Goal: Find specific page/section: Find specific page/section

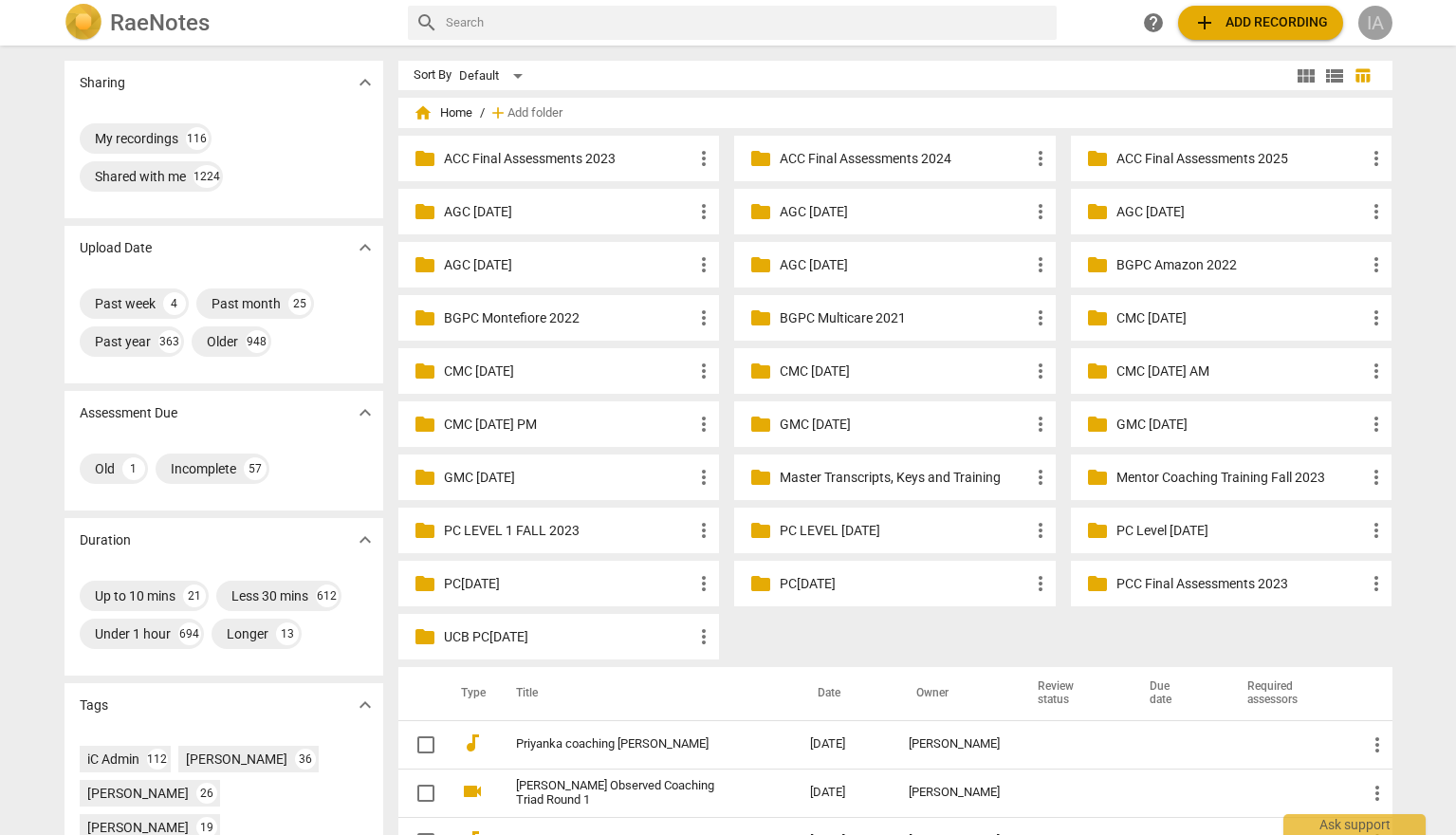
click at [1368, 22] on div "IA" at bounding box center [1375, 23] width 34 height 34
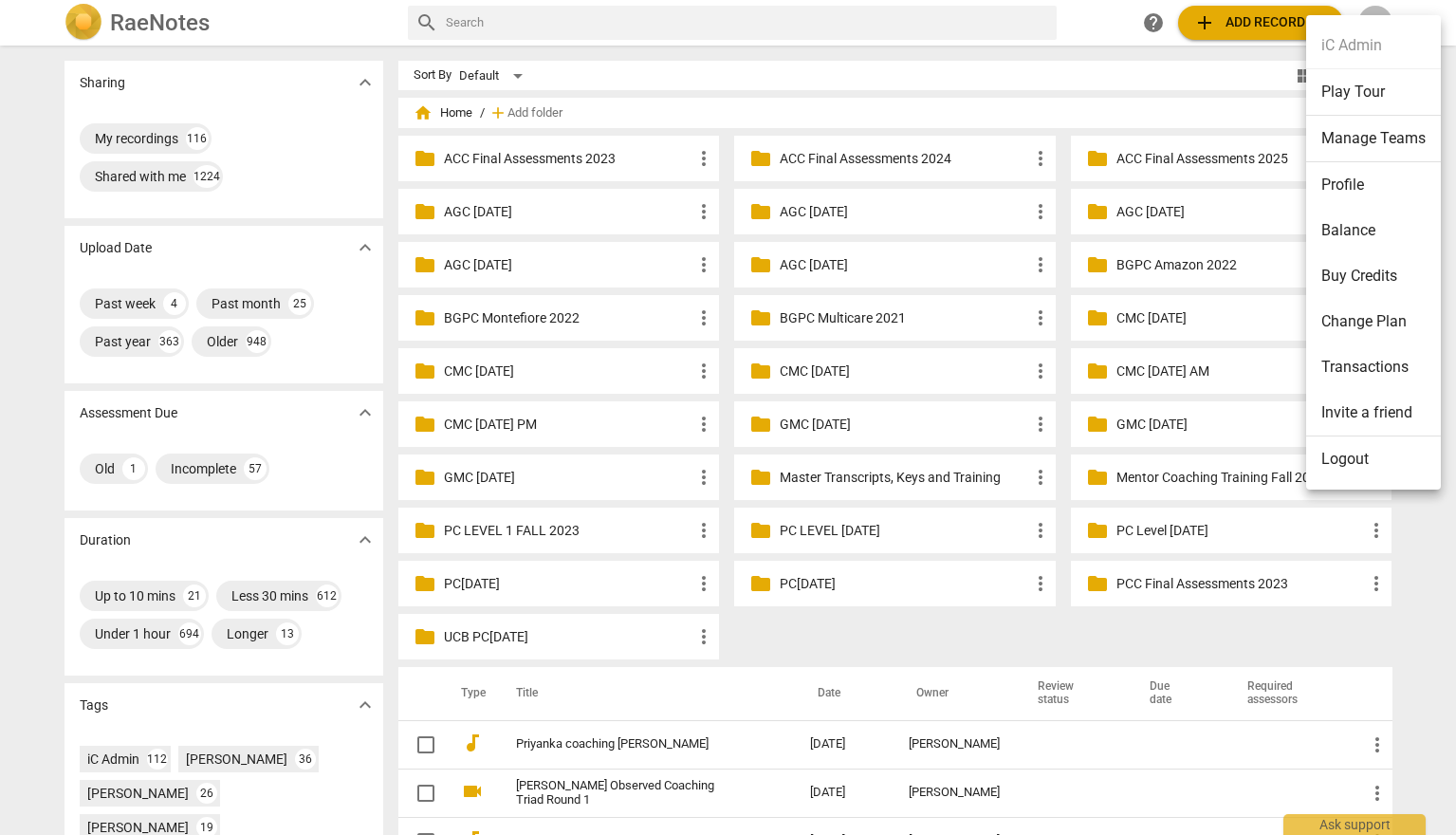
click at [1348, 224] on li "Balance" at bounding box center [1373, 230] width 135 height 46
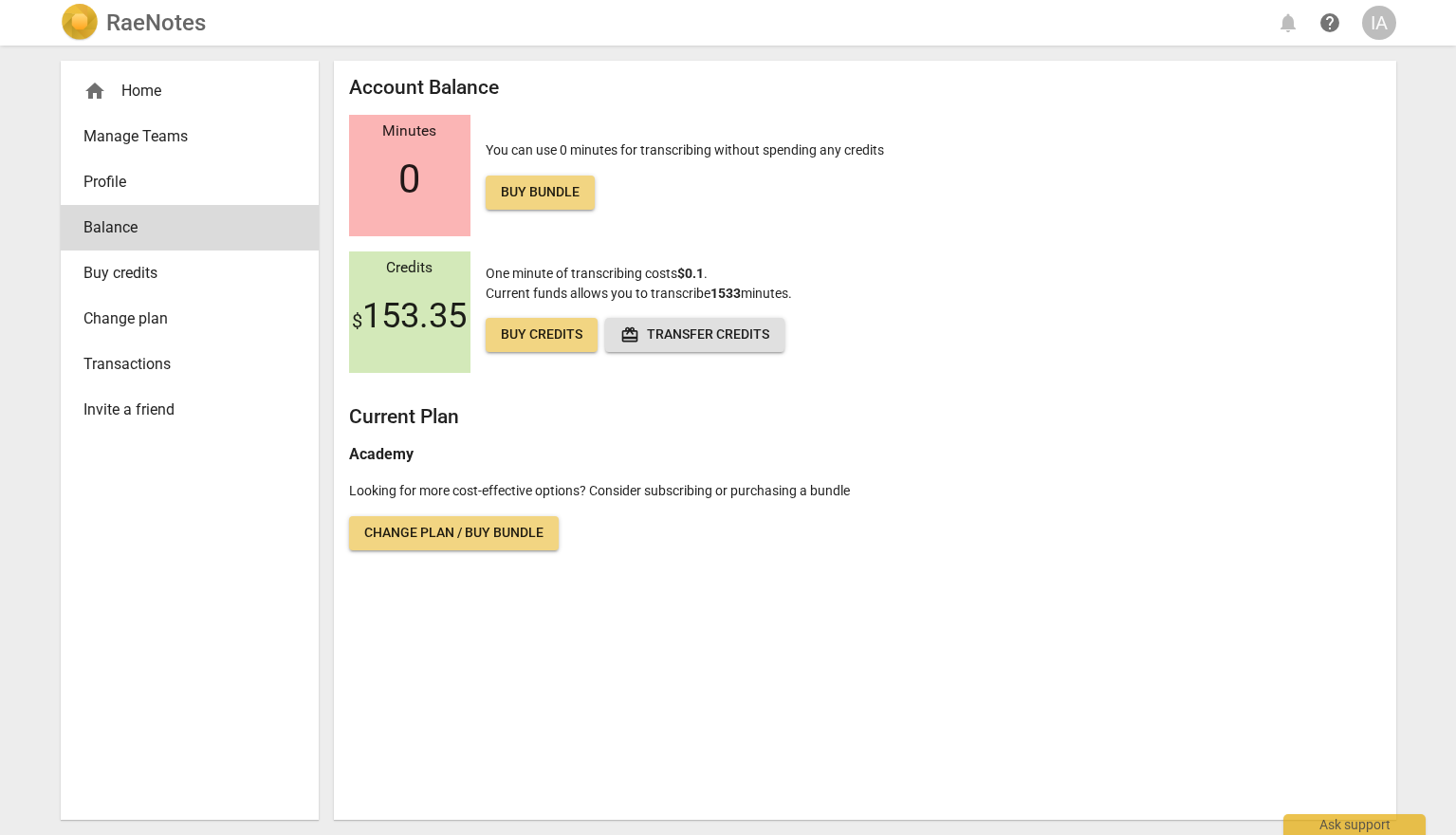
click at [86, 262] on span "Buy credits" at bounding box center [182, 273] width 197 height 23
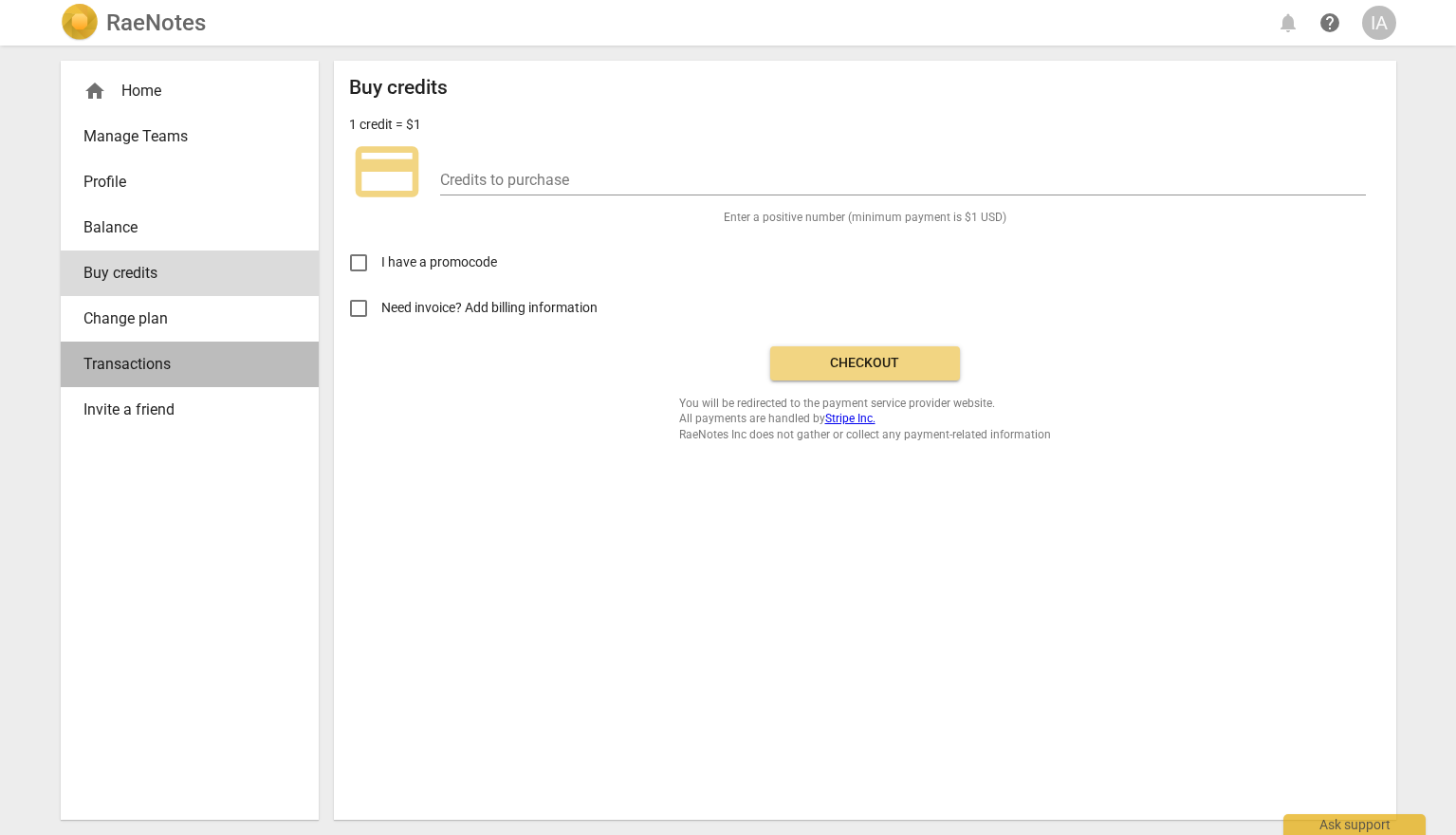
click at [144, 359] on span "Transactions" at bounding box center [182, 364] width 197 height 23
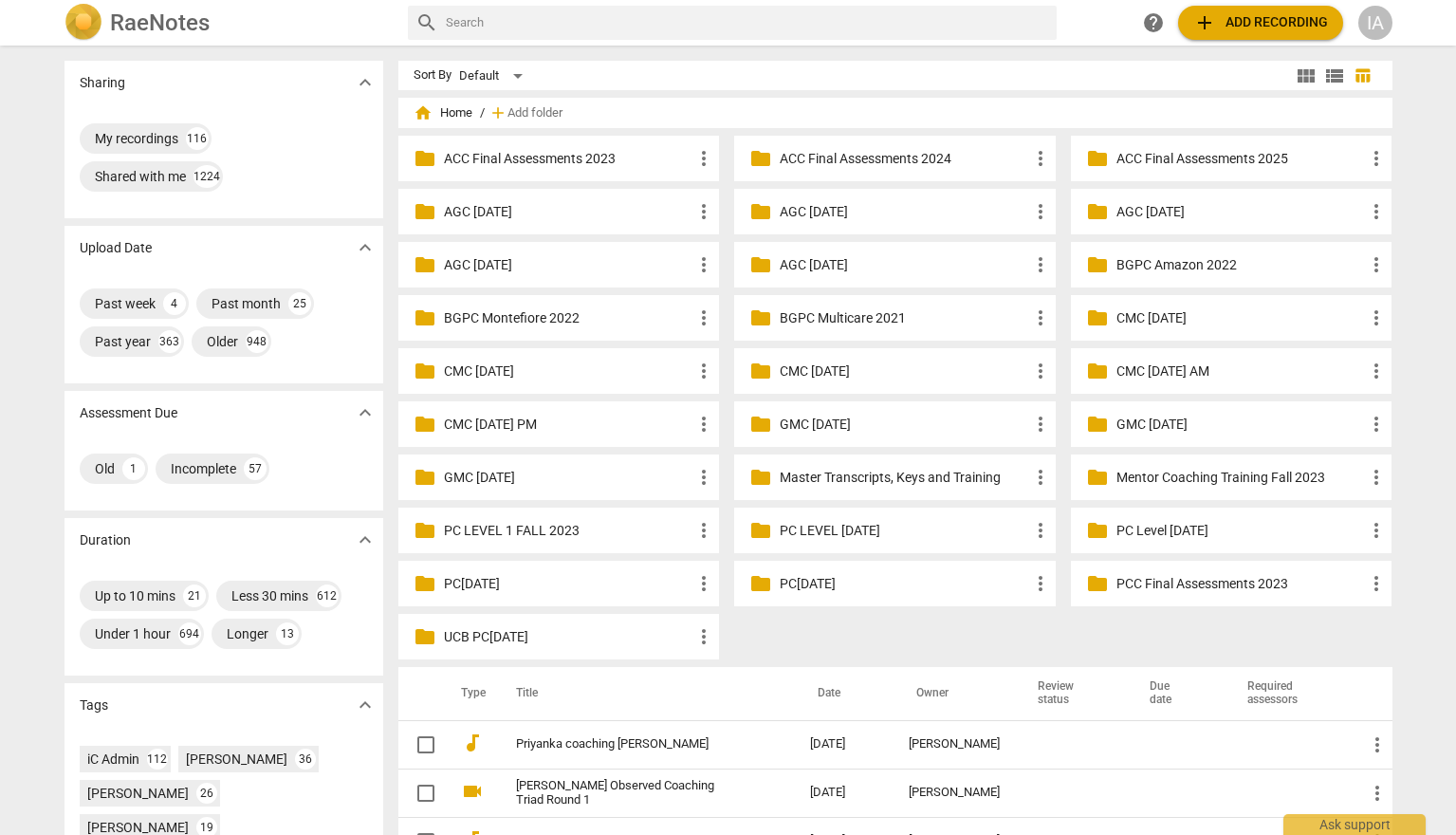
click at [526, 28] on input "text" at bounding box center [747, 23] width 603 height 30
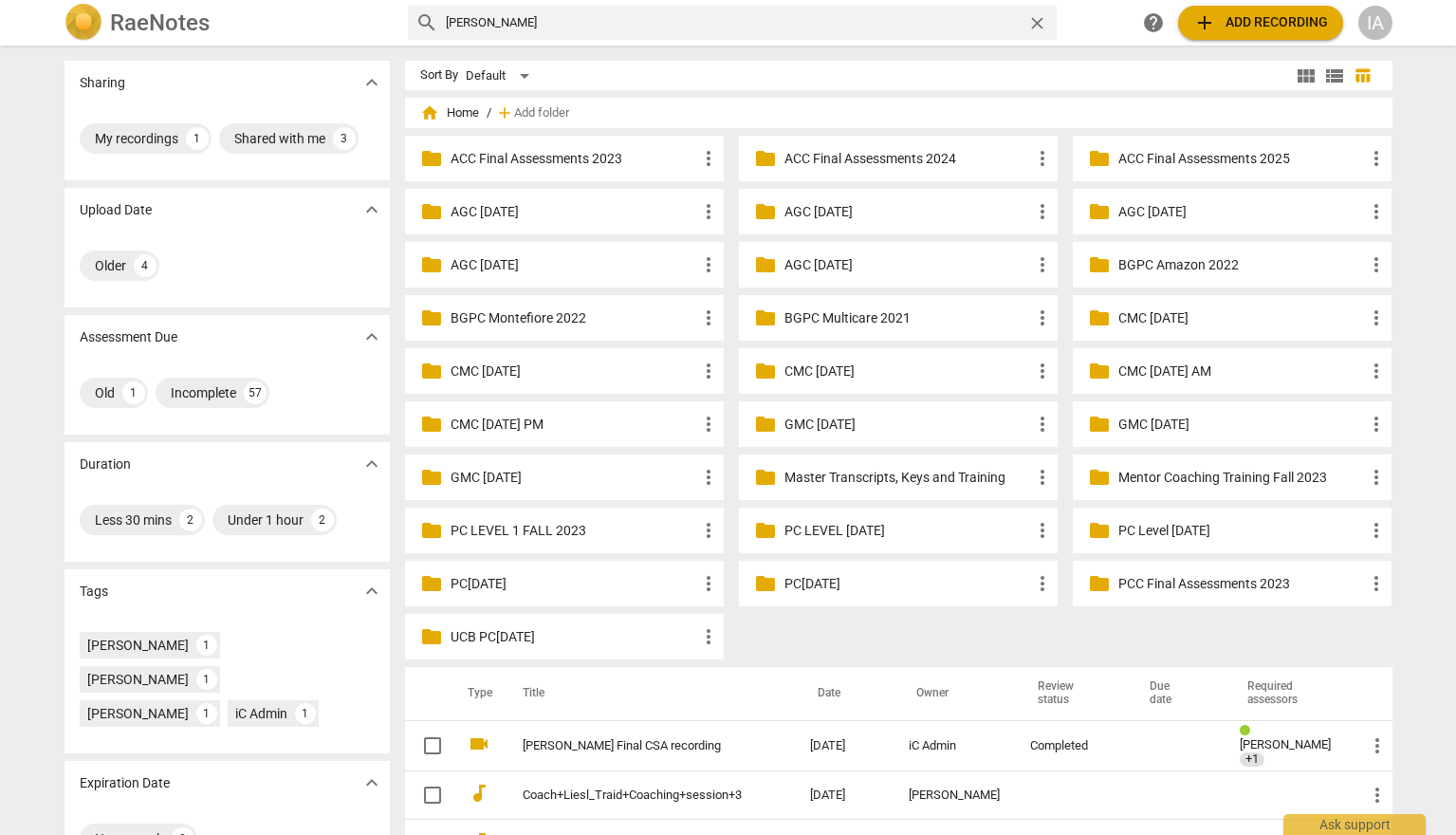
drag, startPoint x: 491, startPoint y: 15, endPoint x: 417, endPoint y: 29, distance: 75.3
click at [417, 29] on div "search [PERSON_NAME] close" at bounding box center [732, 23] width 649 height 34
type input "gonz"
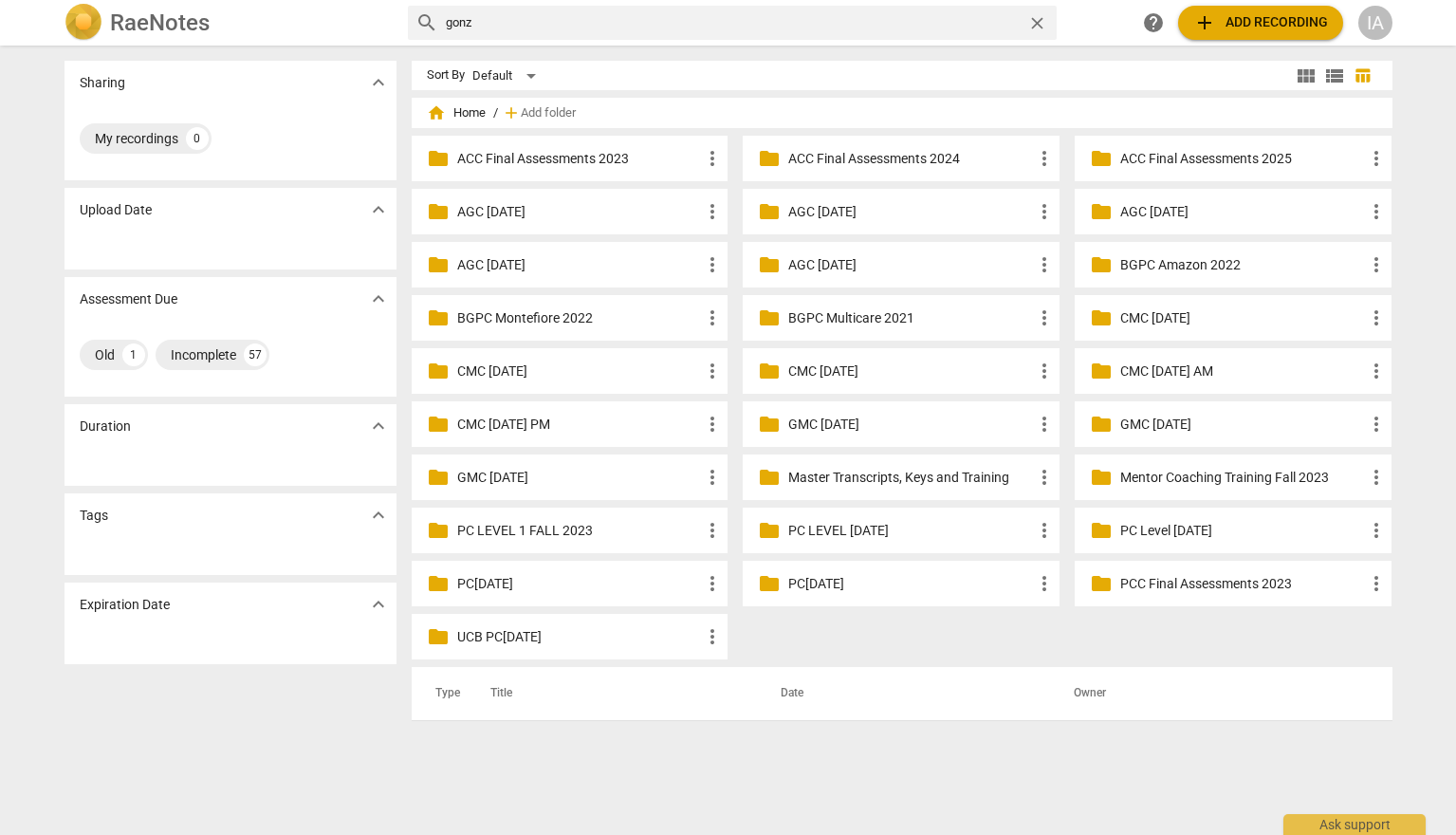
click at [1038, 23] on span "close" at bounding box center [1037, 23] width 20 height 20
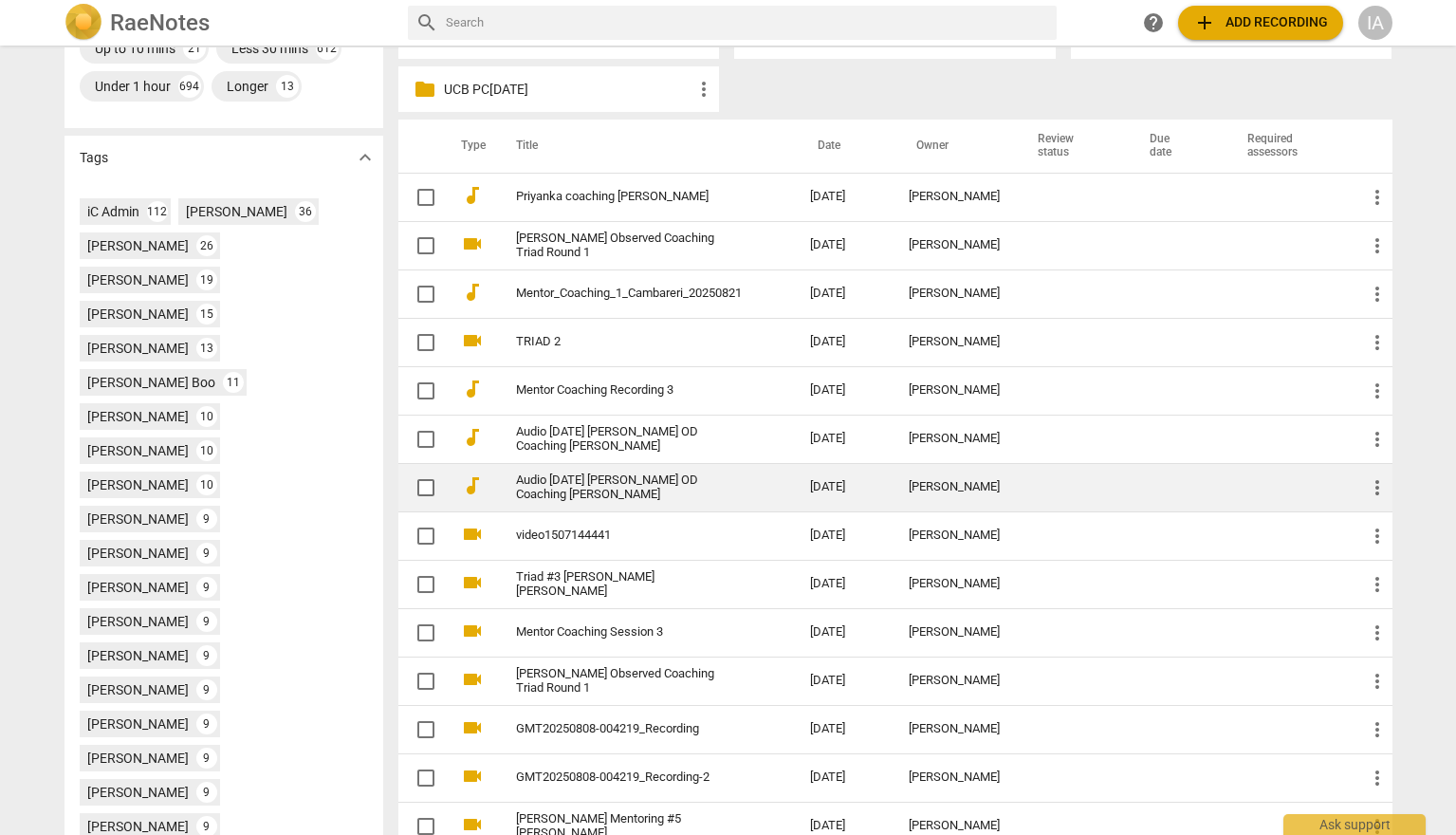
scroll to position [569, 0]
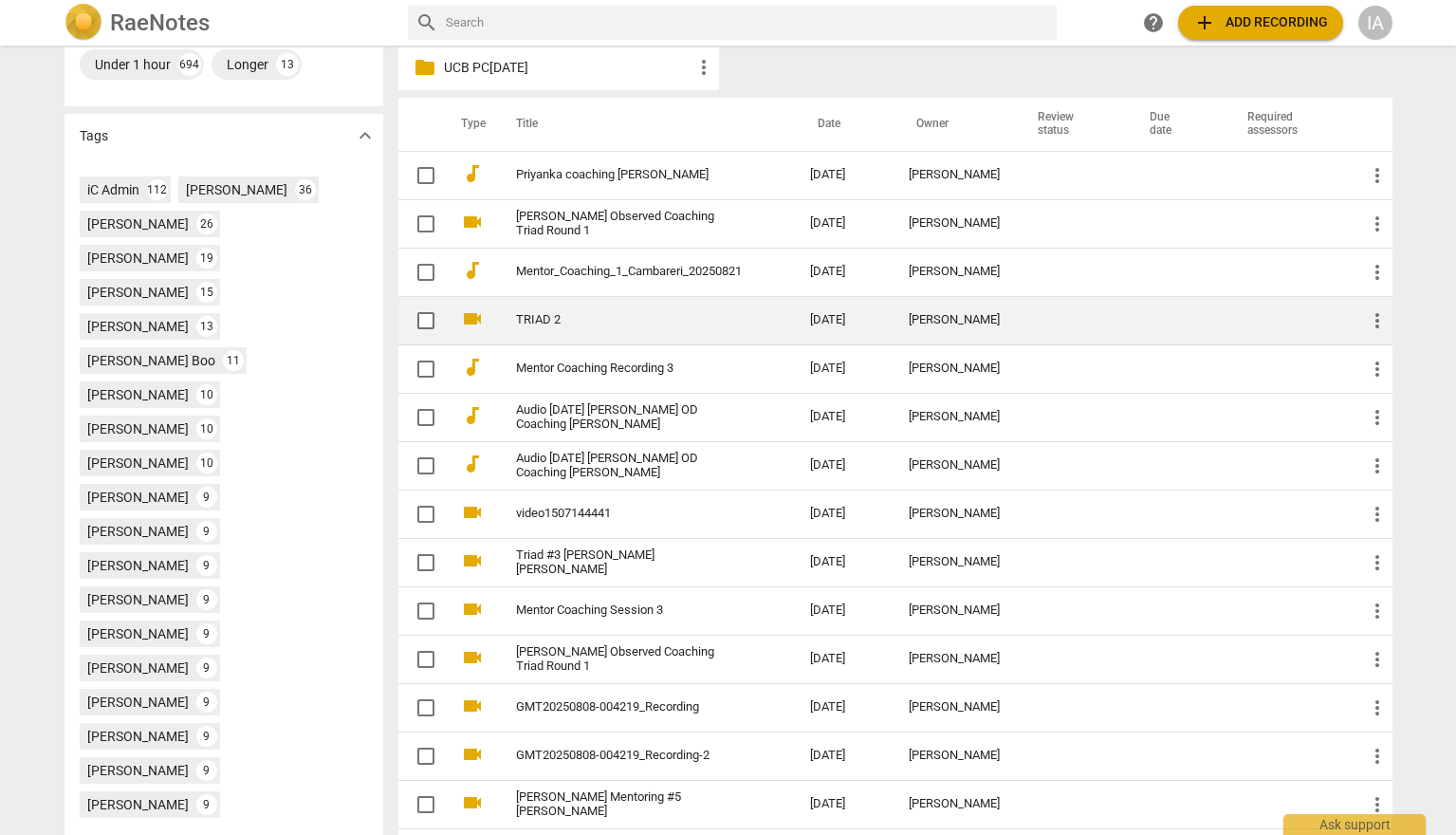
click at [950, 319] on div "[PERSON_NAME]" at bounding box center [954, 320] width 91 height 14
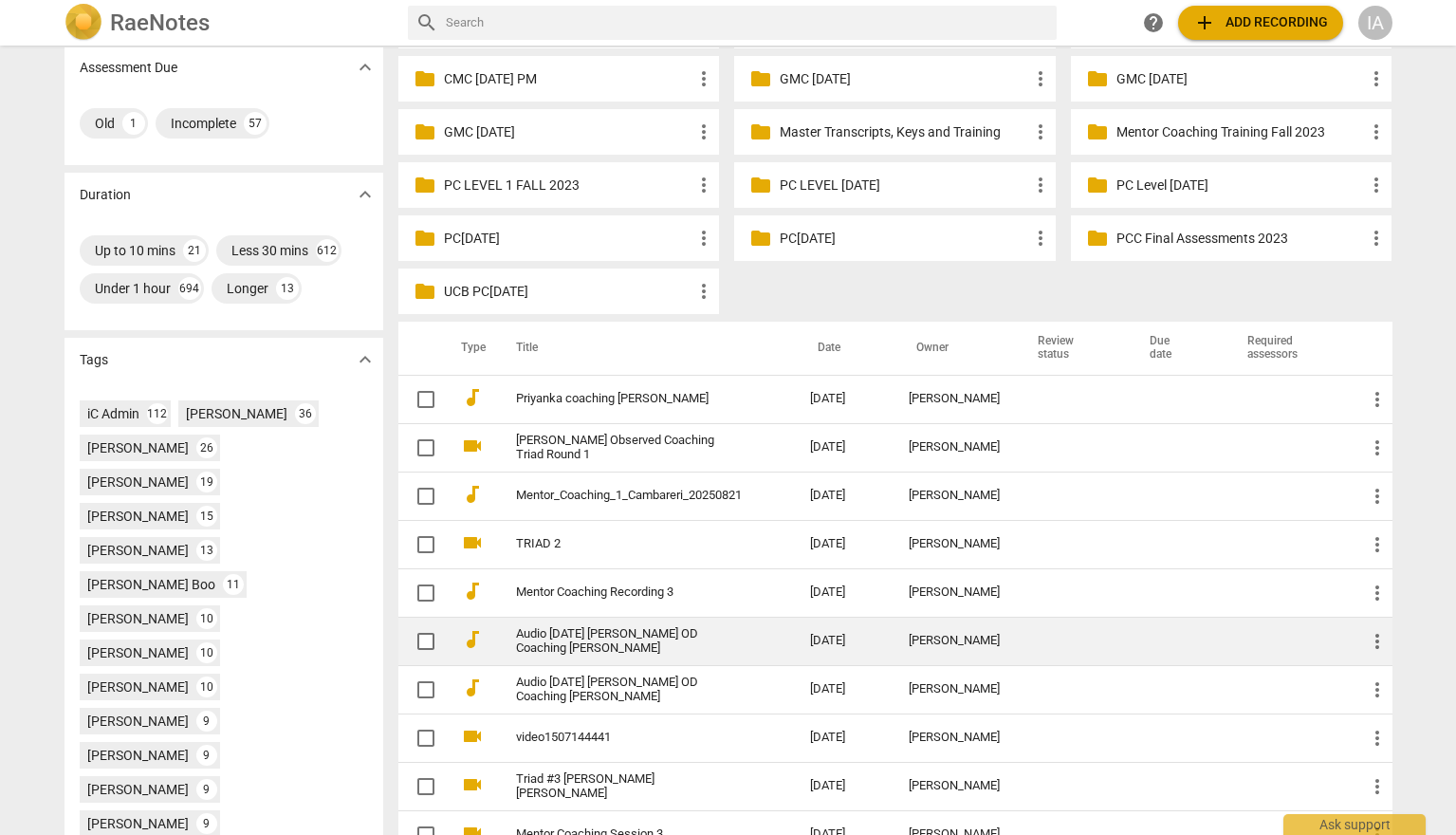
scroll to position [379, 0]
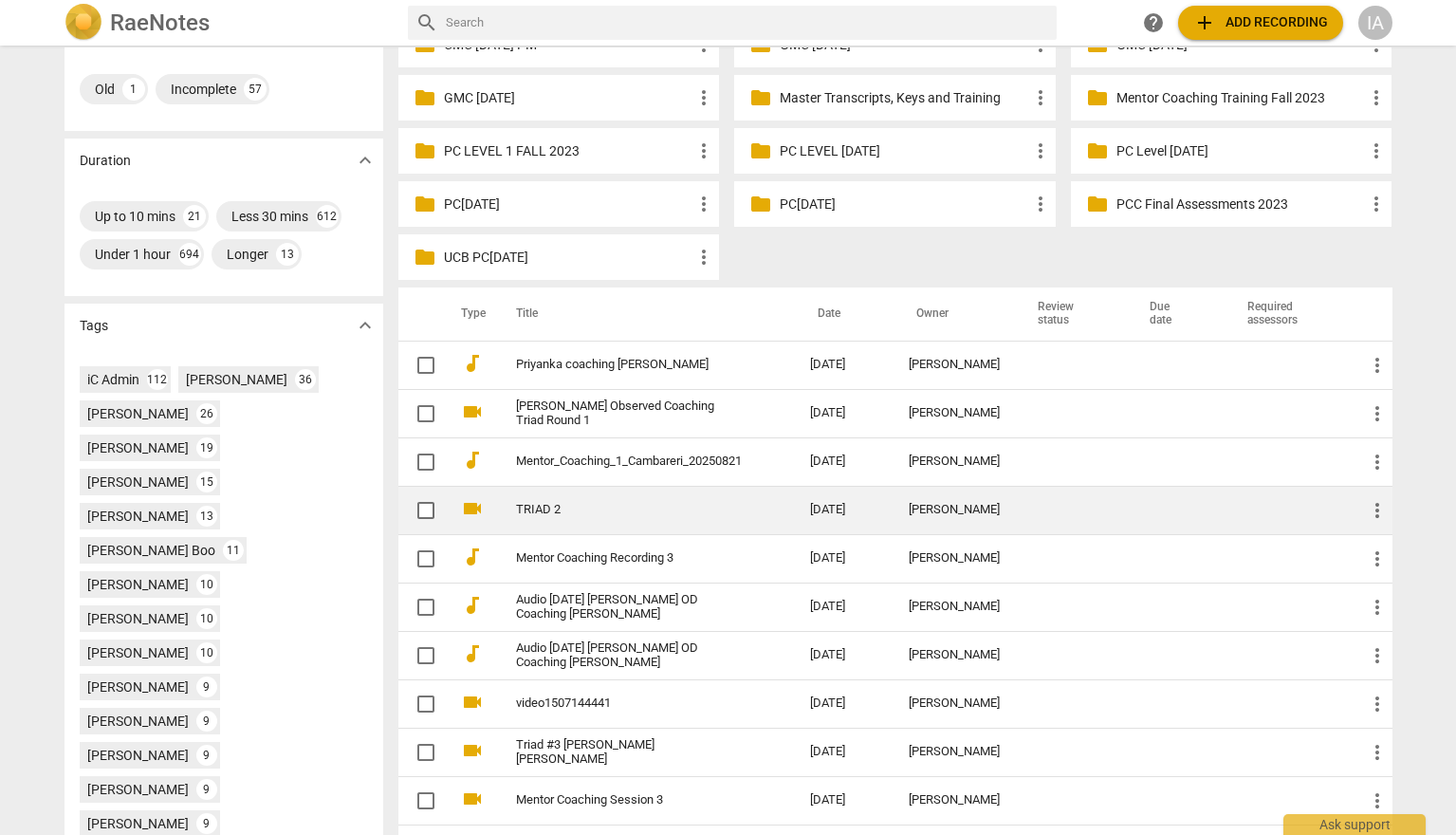
drag, startPoint x: 969, startPoint y: 511, endPoint x: 914, endPoint y: 501, distance: 55.9
click at [914, 503] on div "[PERSON_NAME]" at bounding box center [954, 510] width 91 height 14
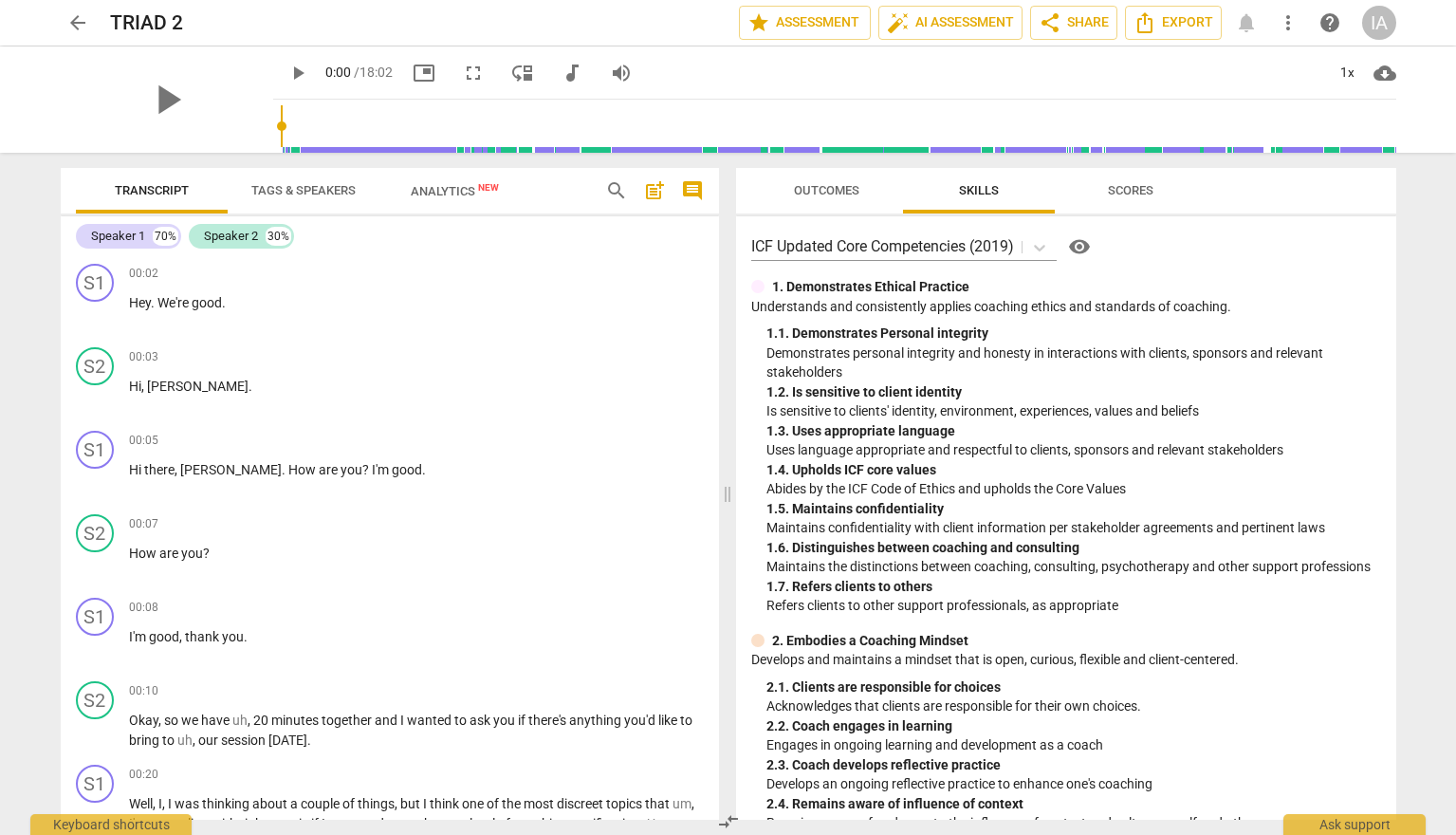
click at [70, 21] on span "arrow_back" at bounding box center [78, 23] width 23 height 23
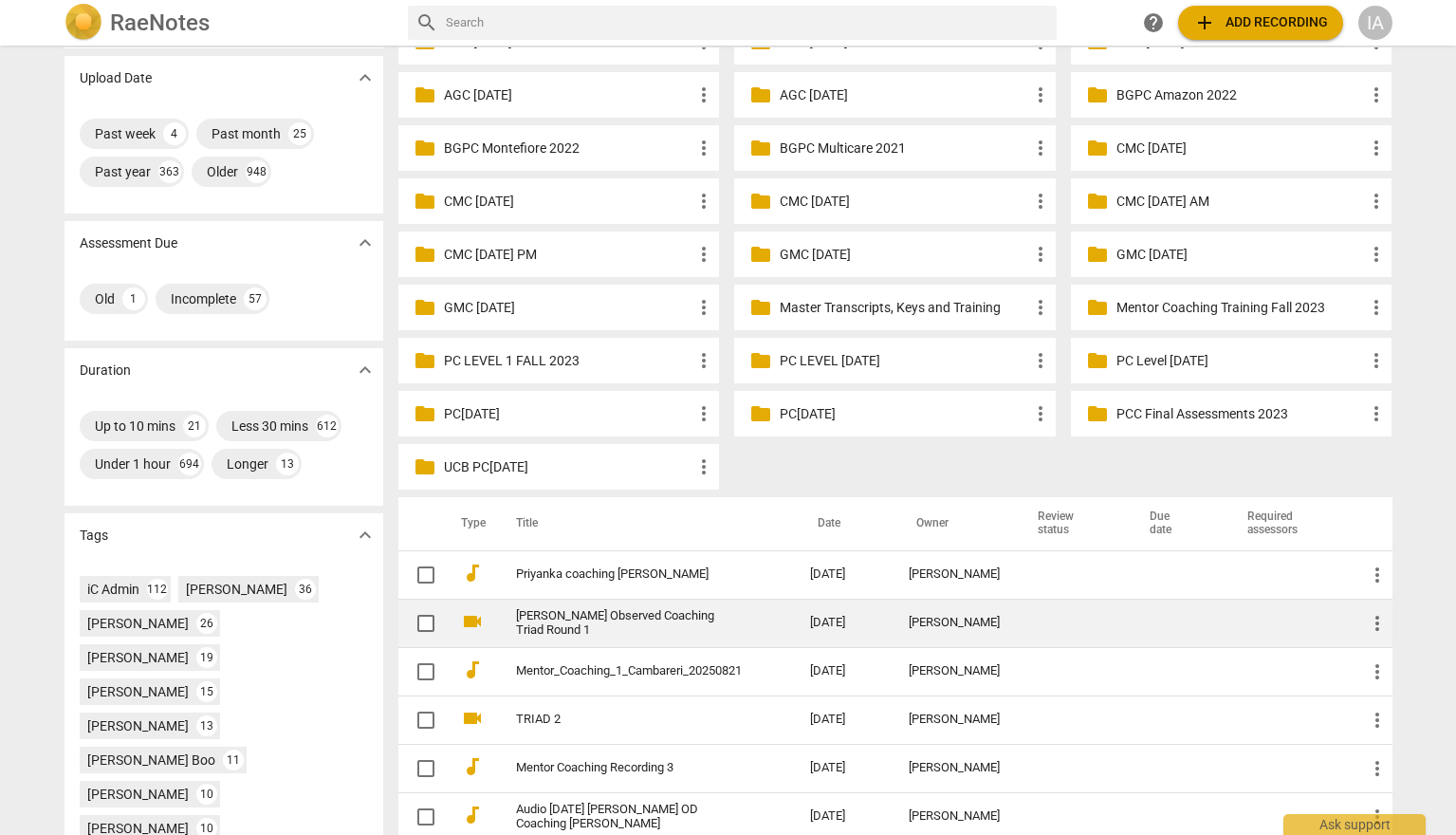
scroll to position [569, 0]
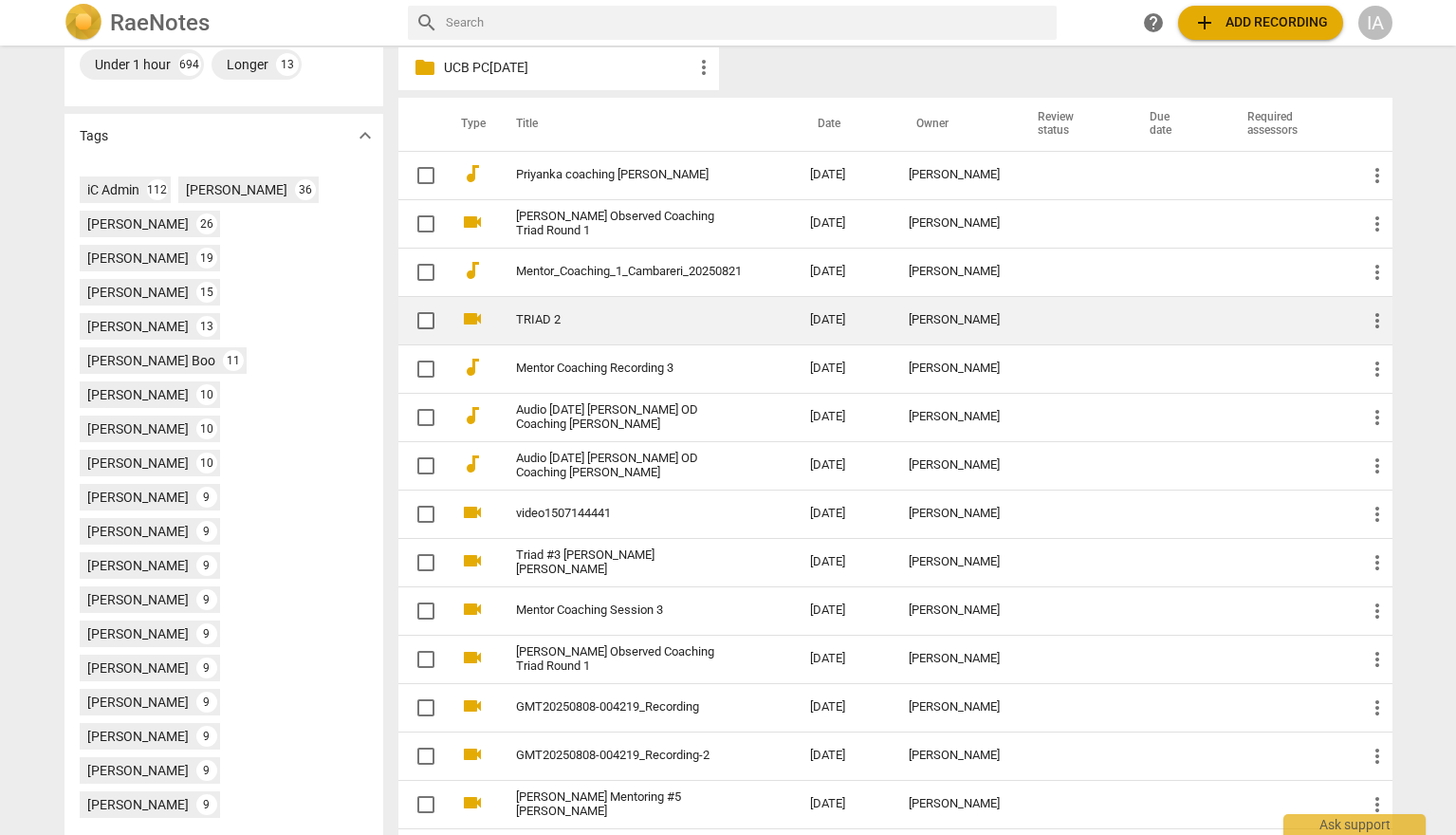
drag, startPoint x: 977, startPoint y: 330, endPoint x: 916, endPoint y: 318, distance: 62.2
click at [916, 318] on div "[PERSON_NAME]" at bounding box center [954, 320] width 91 height 14
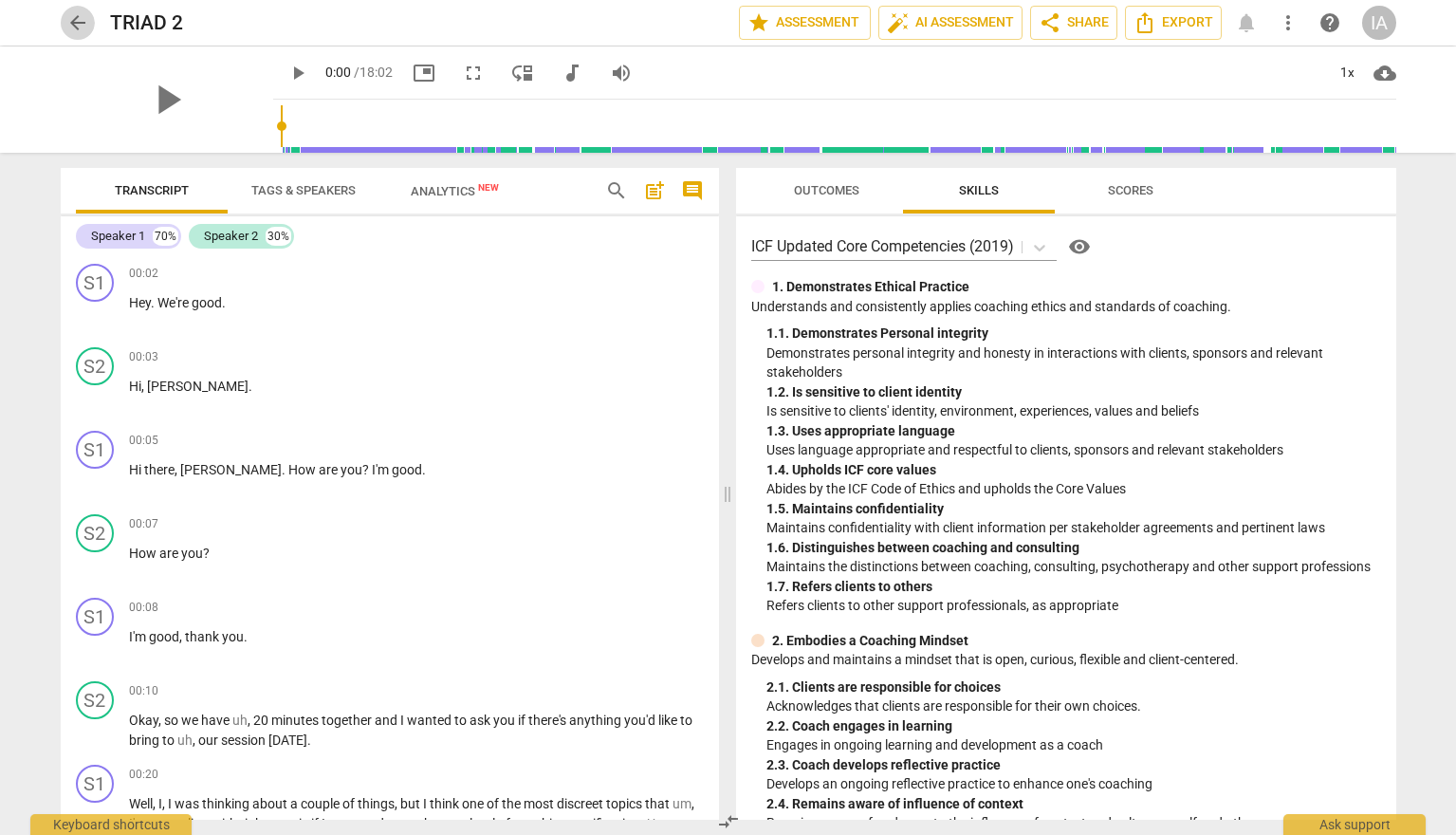
click at [84, 25] on span "arrow_back" at bounding box center [78, 23] width 23 height 23
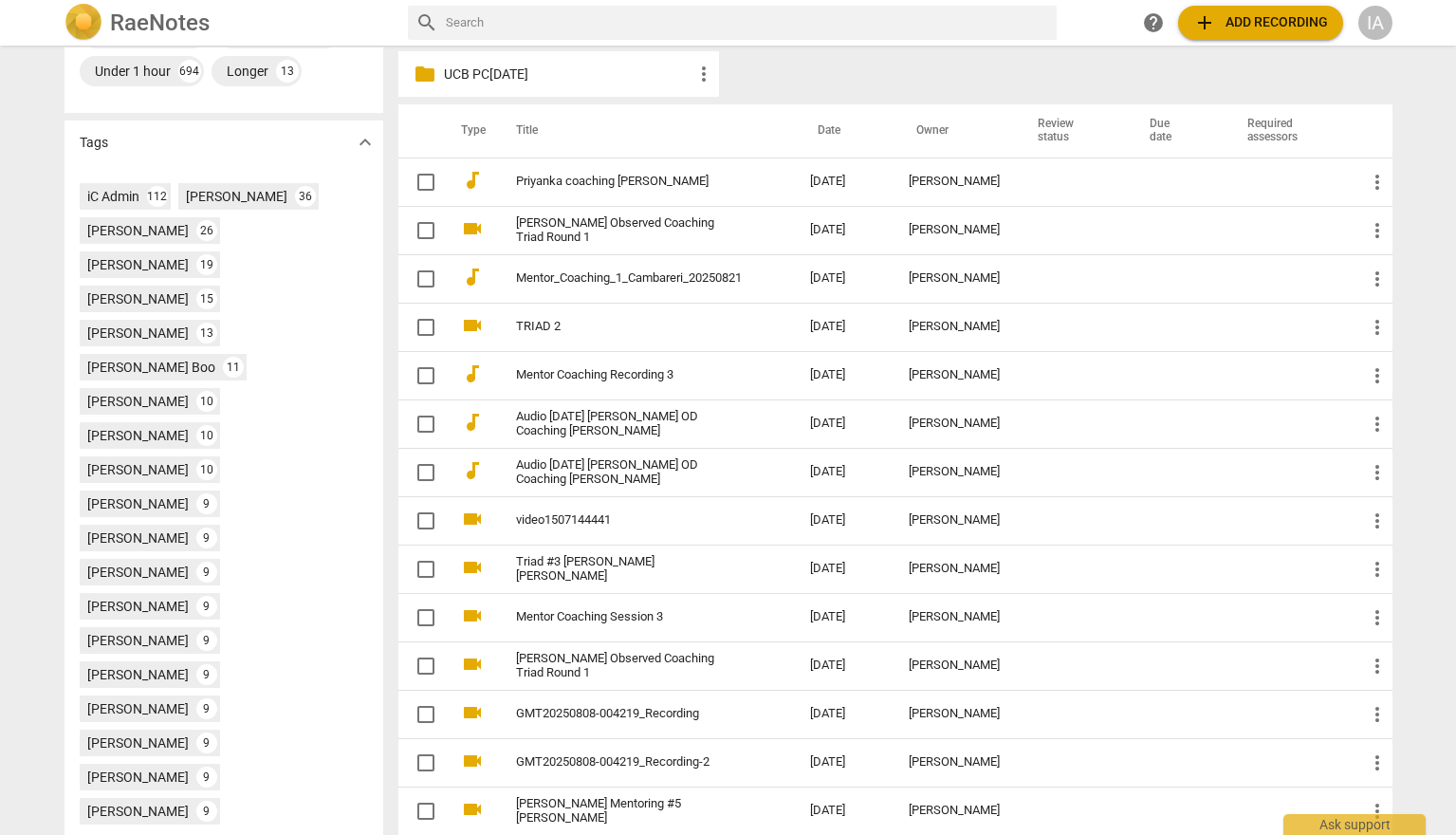
scroll to position [569, 0]
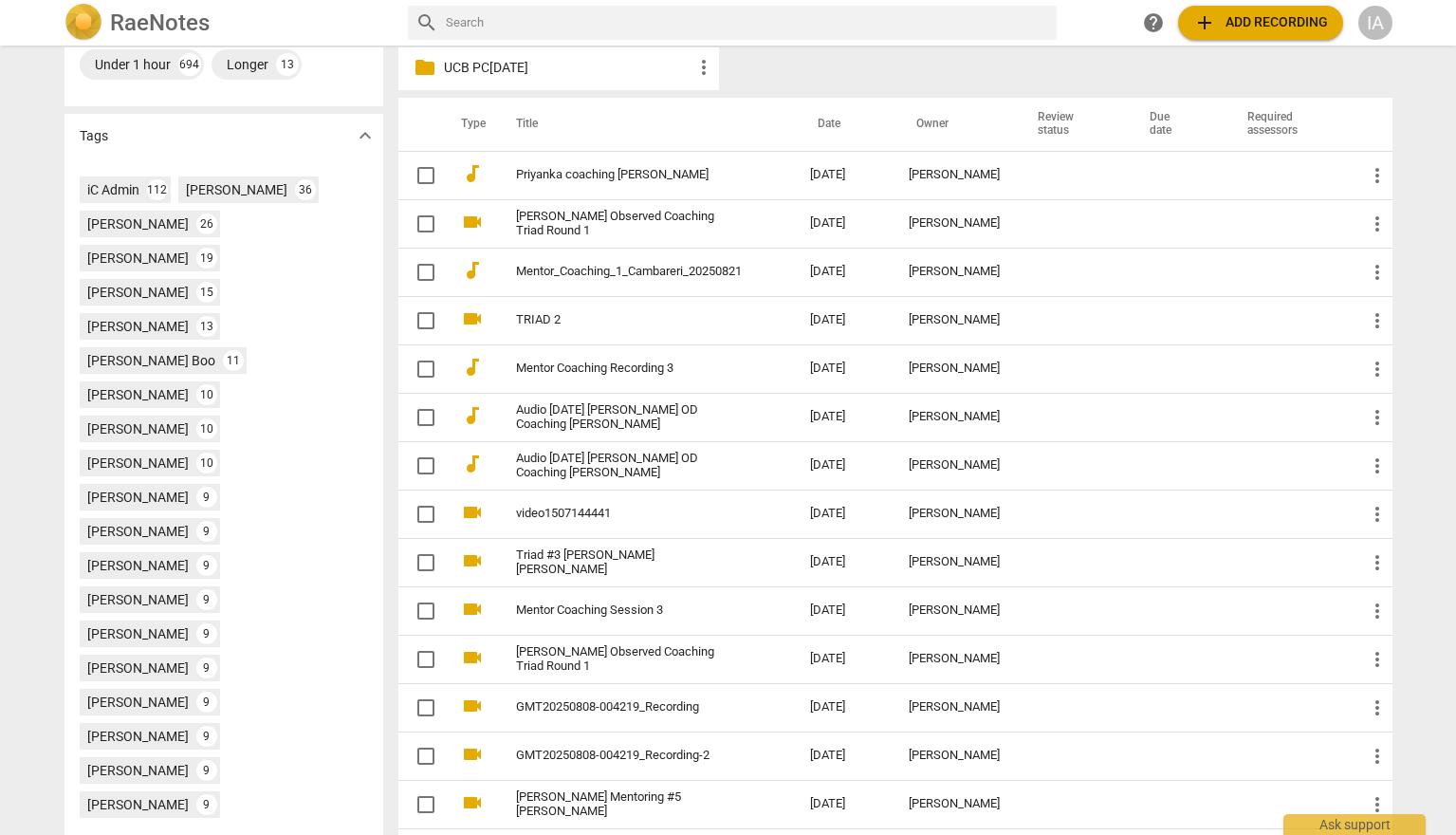
click at [522, 14] on input "text" at bounding box center [747, 23] width 603 height 30
type input "[PERSON_NAME]"
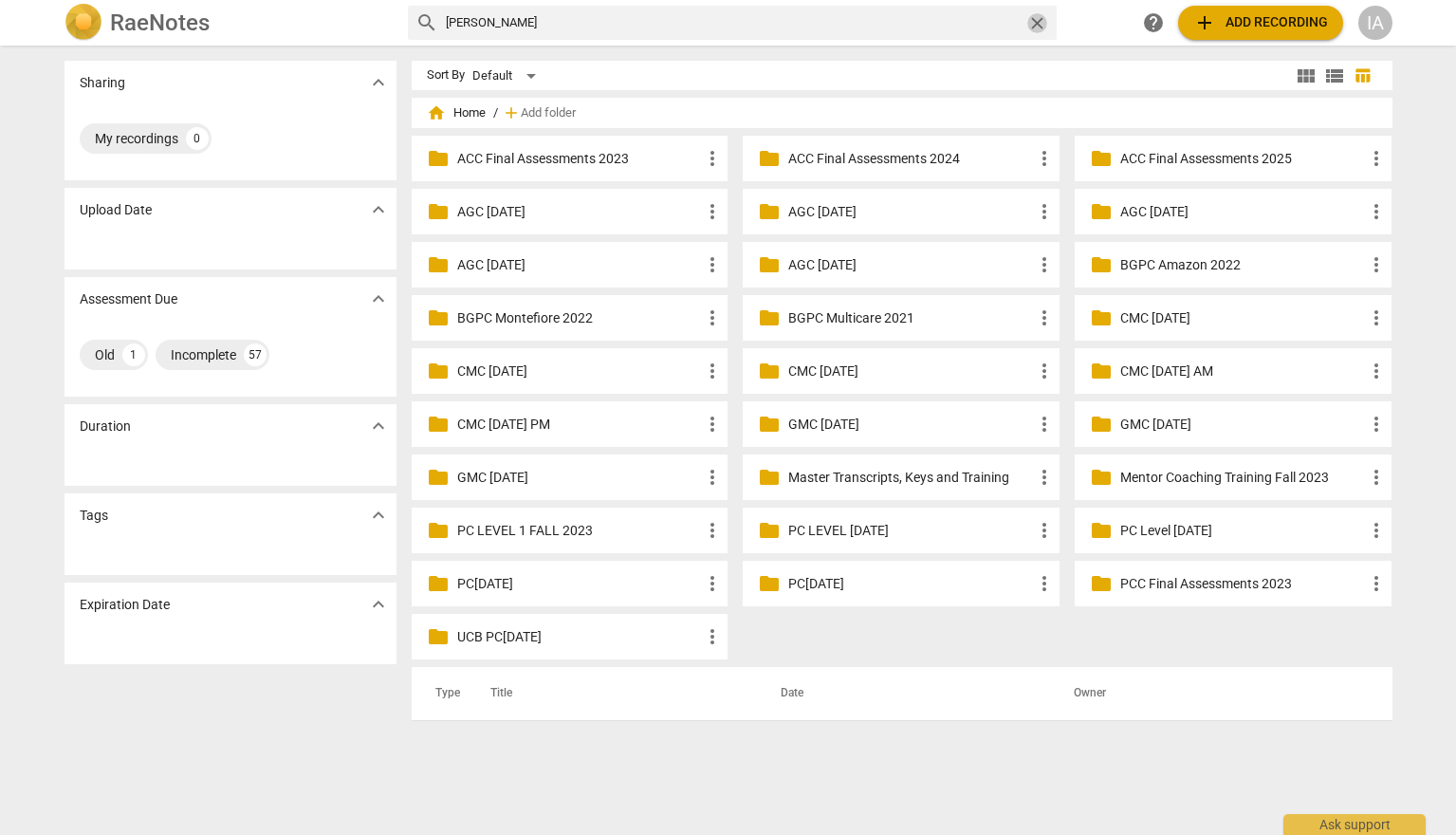
click at [1035, 22] on span "close" at bounding box center [1037, 23] width 20 height 20
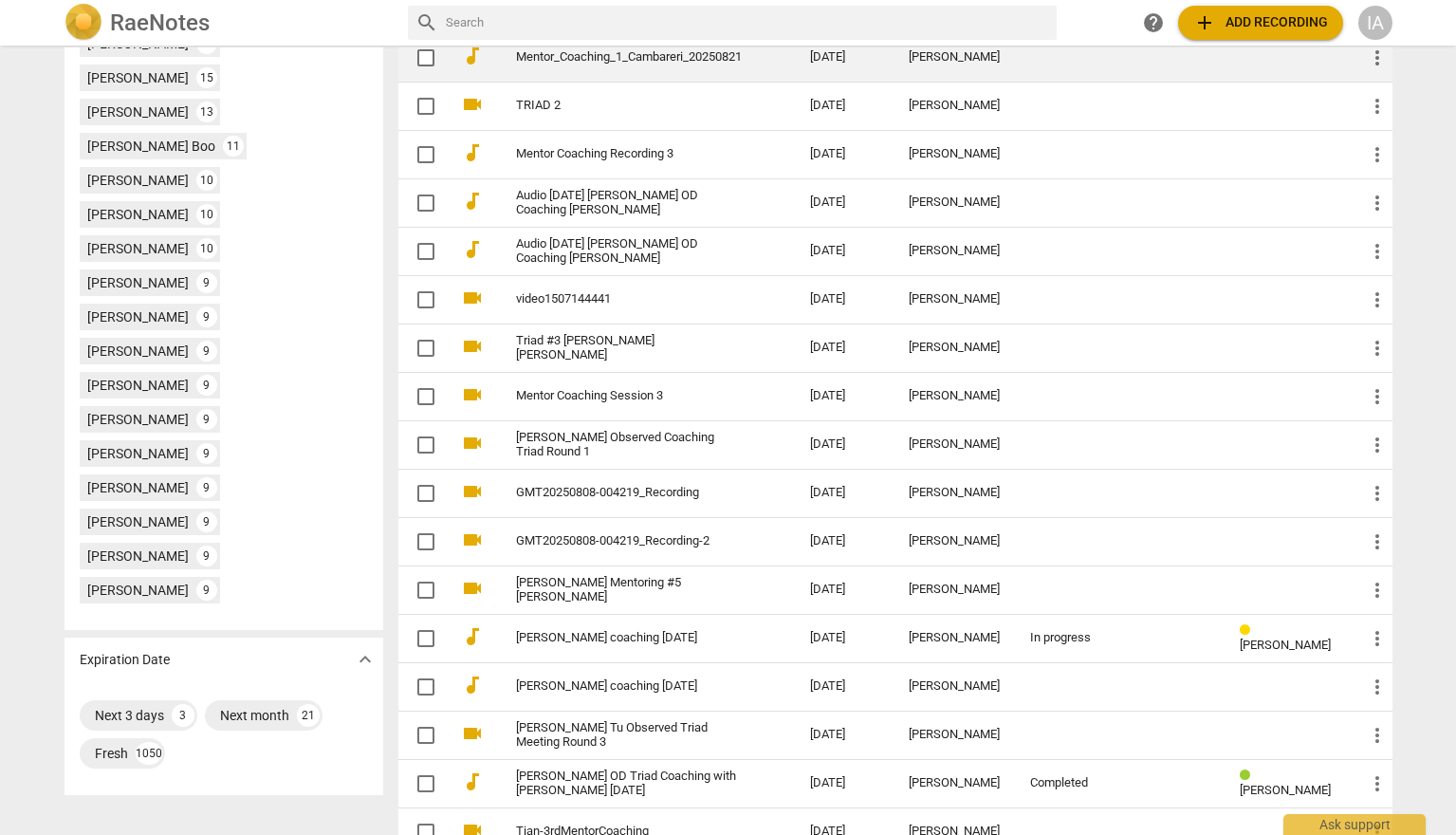
scroll to position [942, 0]
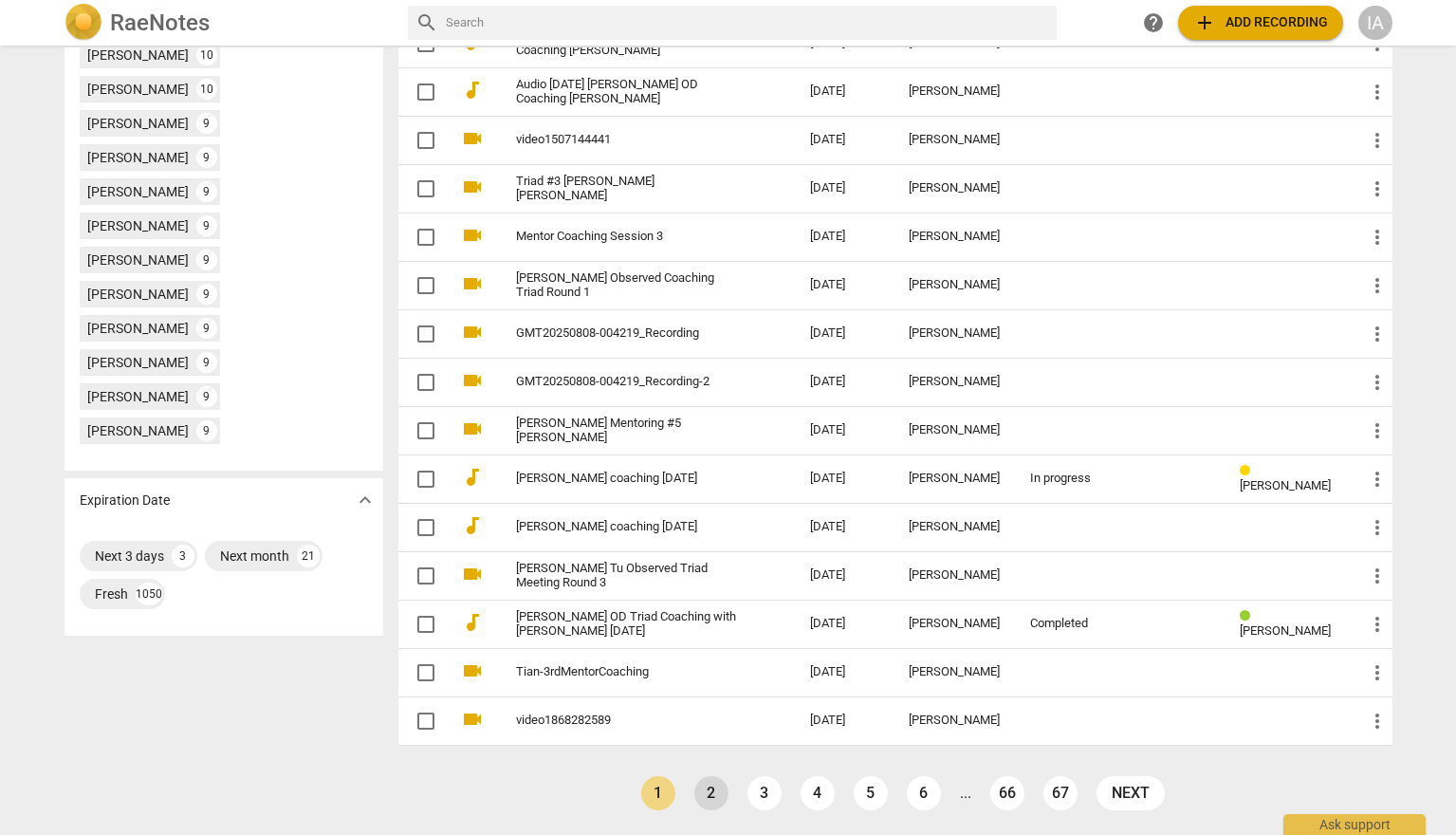
click at [709, 795] on link "2" at bounding box center [711, 793] width 34 height 34
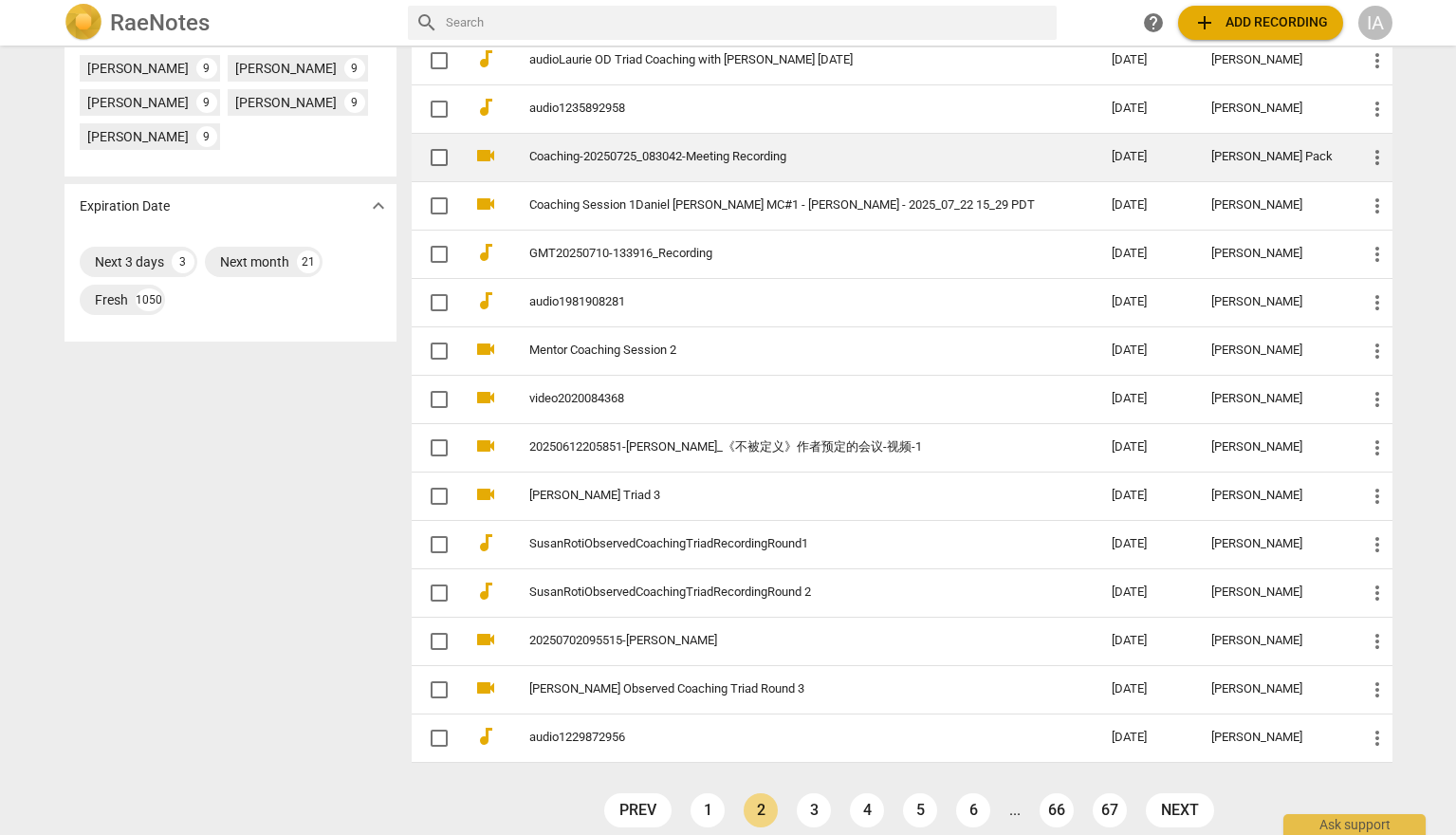
scroll to position [942, 0]
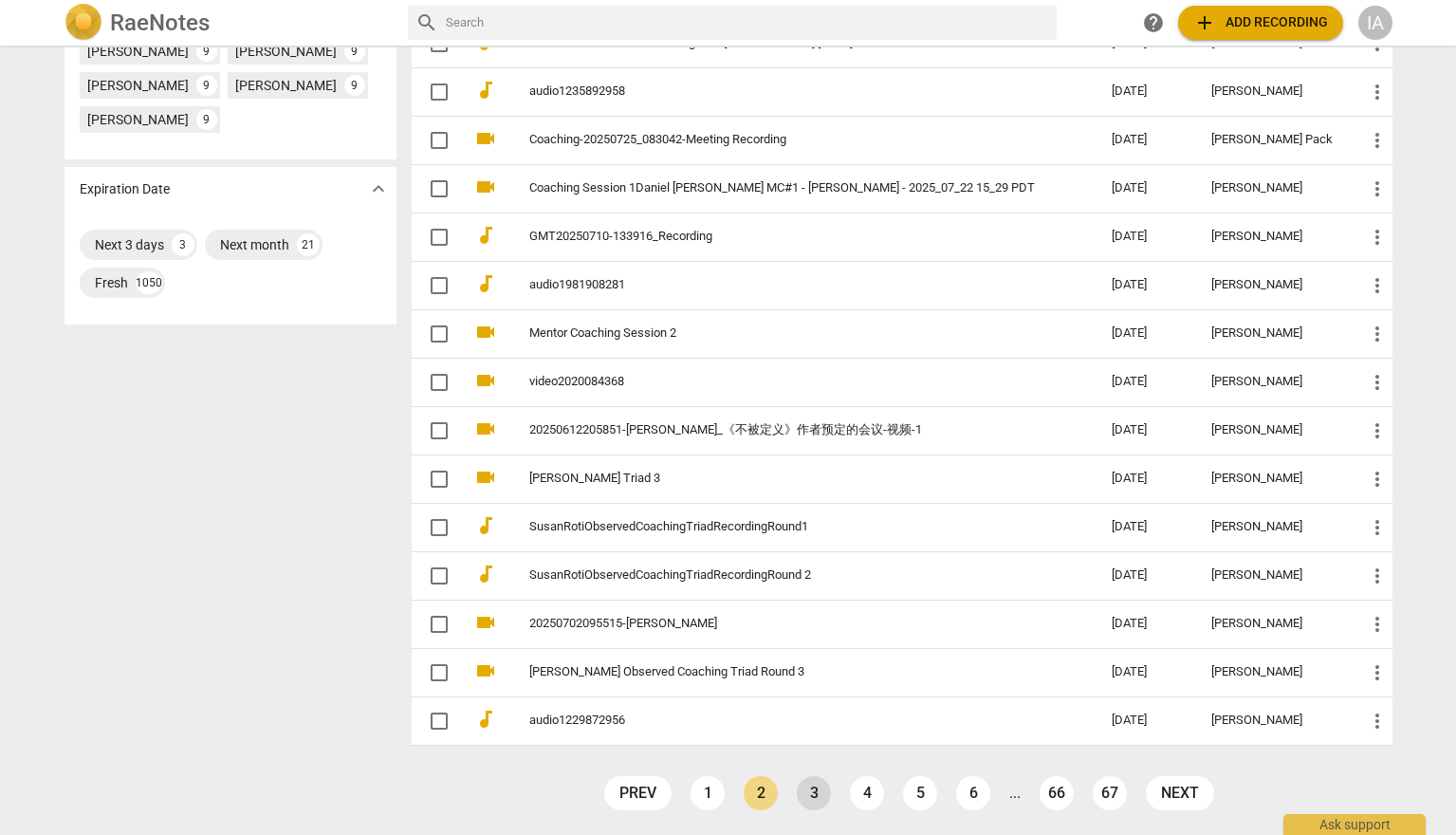
click at [811, 785] on link "3" at bounding box center [814, 793] width 34 height 34
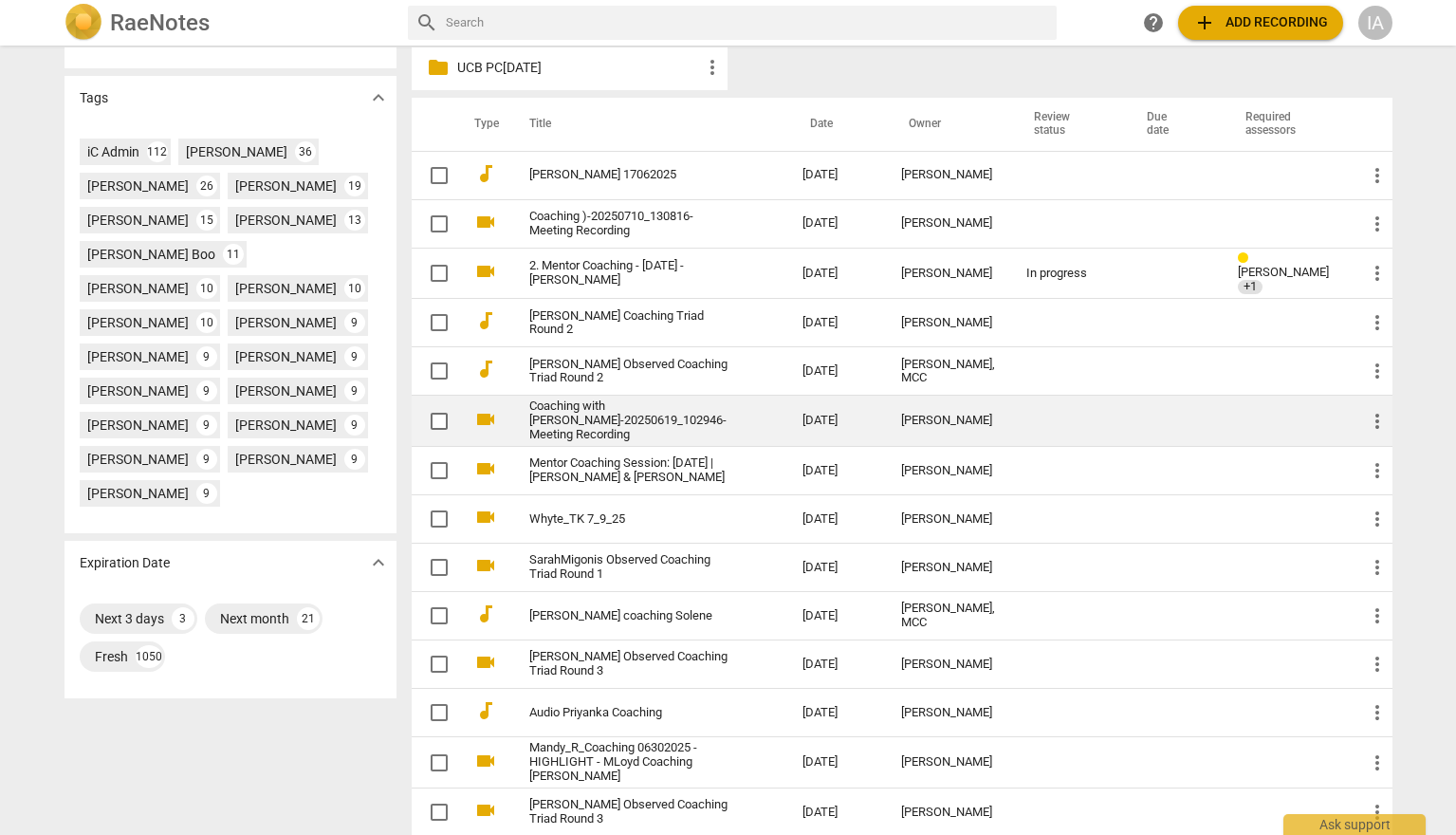
scroll to position [664, 0]
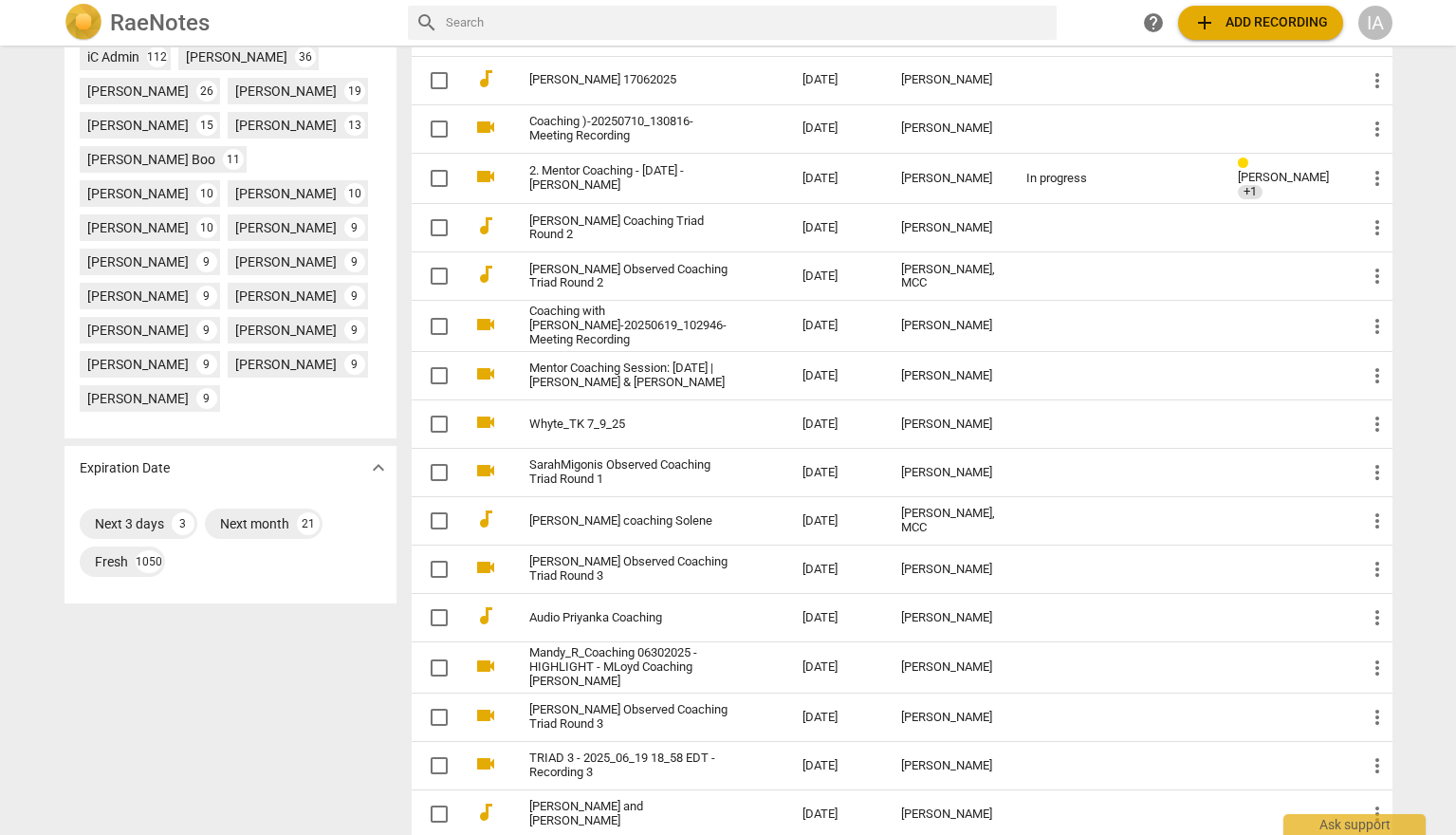
click at [1380, 20] on div "IA" at bounding box center [1375, 23] width 34 height 34
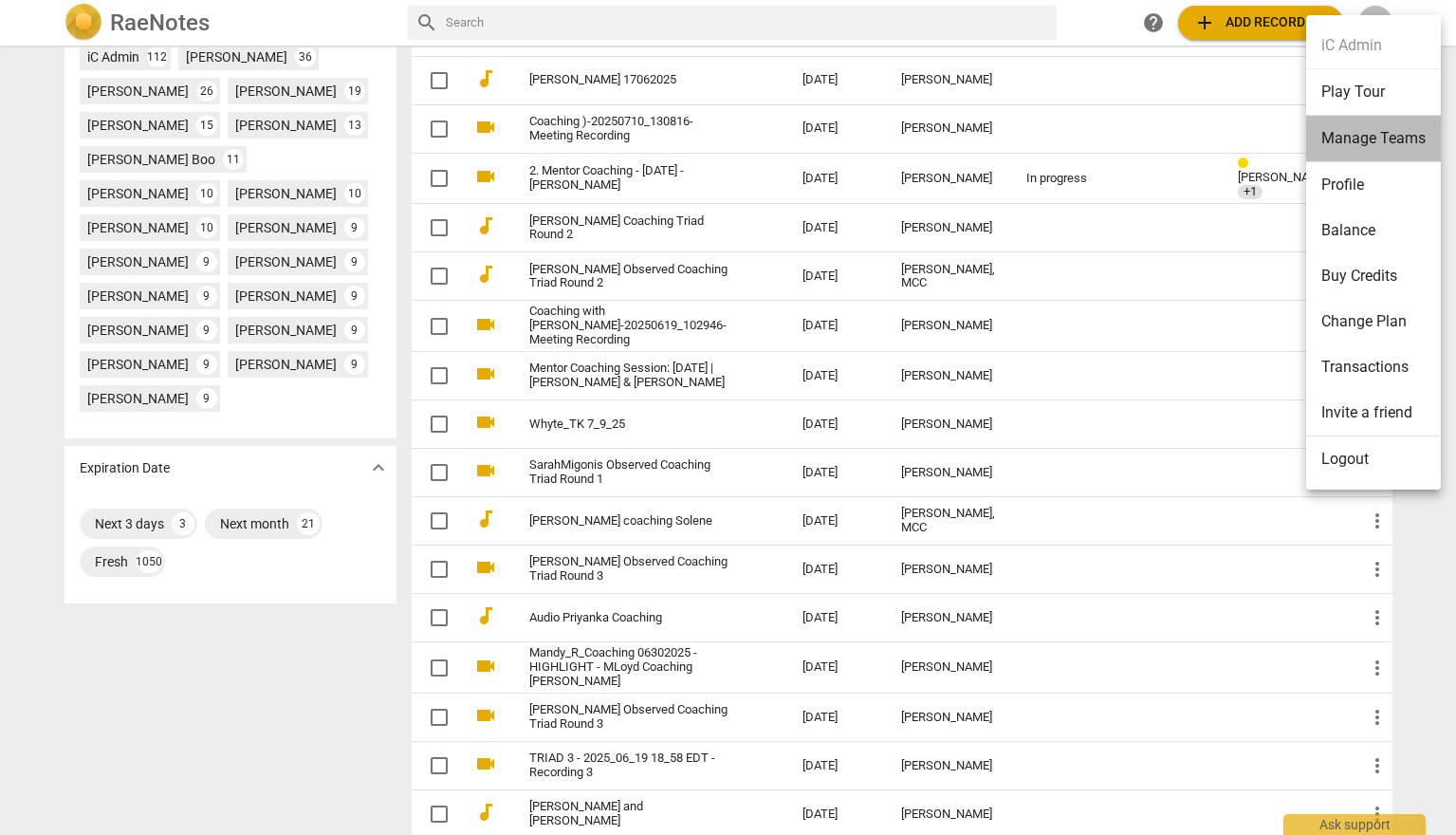
click at [1351, 128] on li "Manage Teams" at bounding box center [1373, 139] width 135 height 47
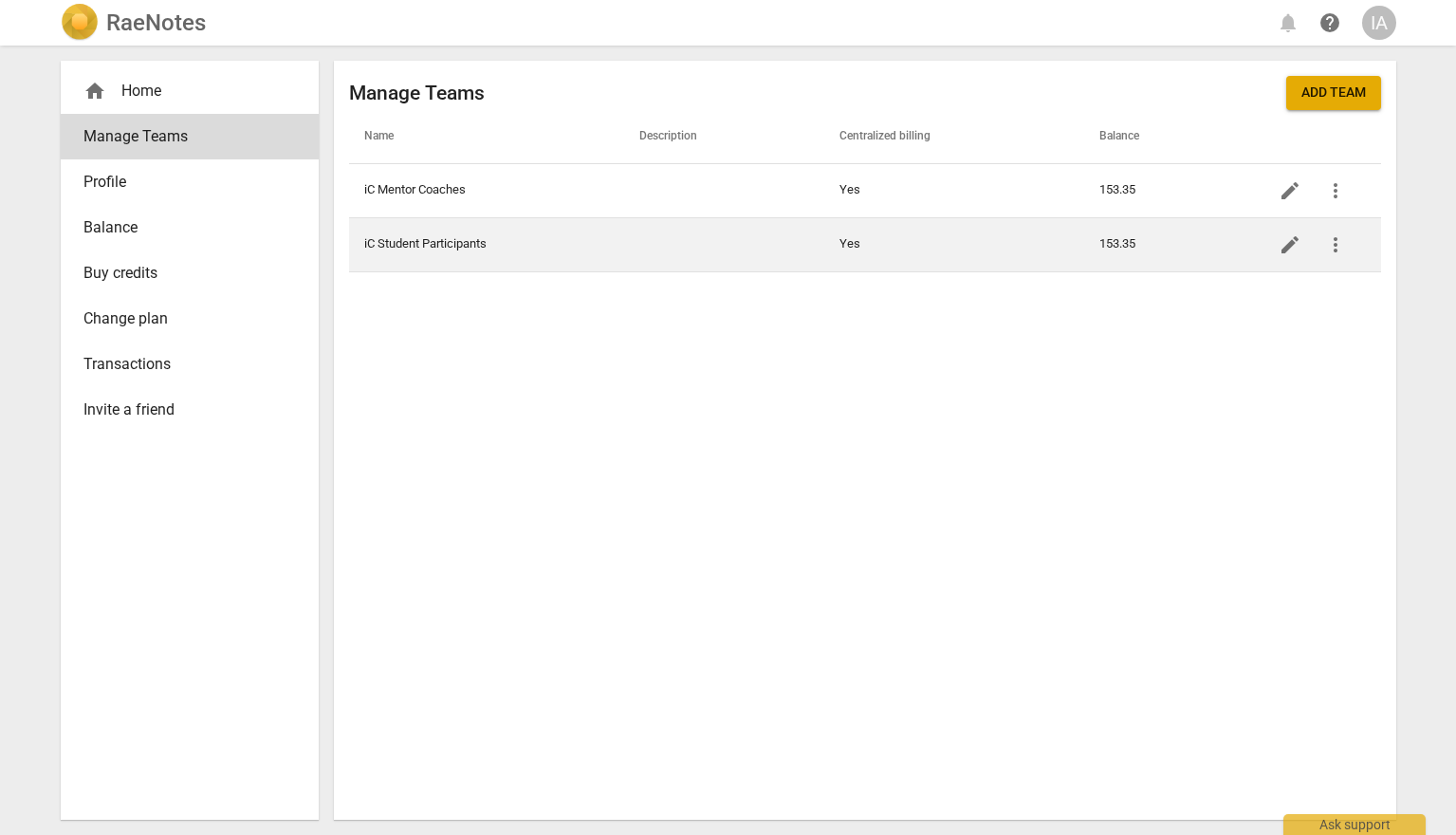
click at [471, 240] on td "iC Student Participants" at bounding box center [486, 243] width 275 height 54
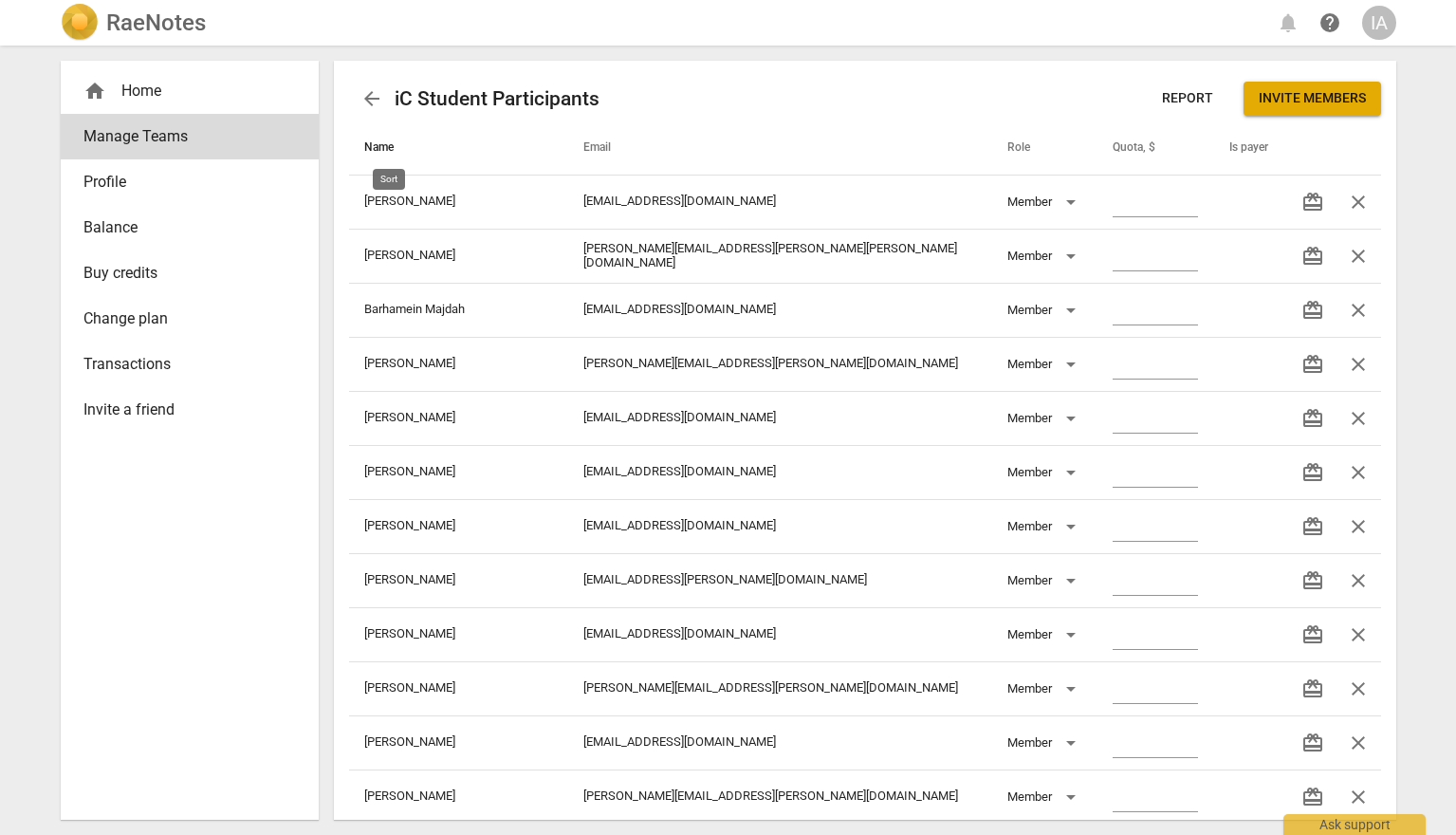
click at [380, 144] on span "Name" at bounding box center [390, 148] width 52 height 15
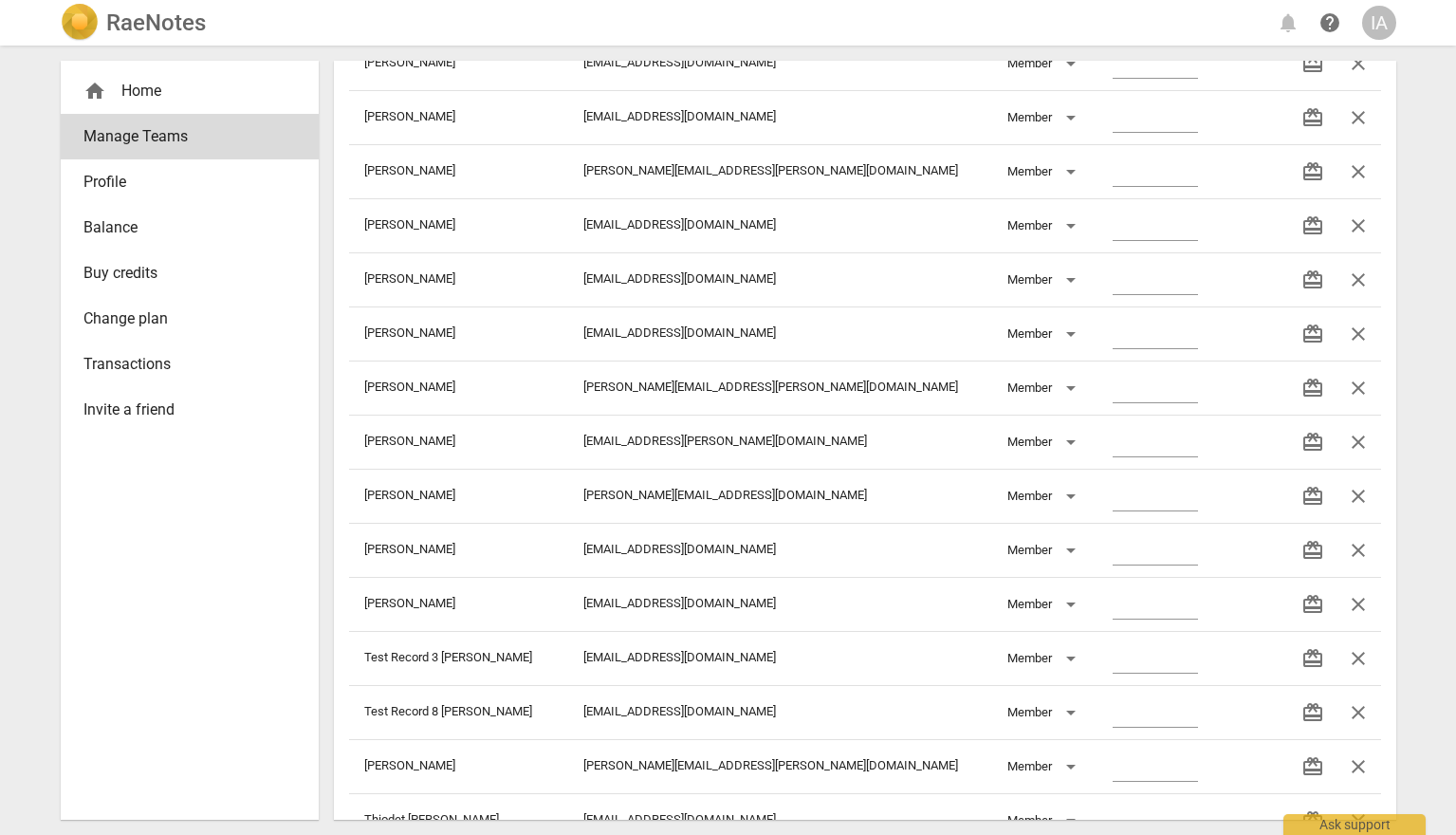
scroll to position [12519, 0]
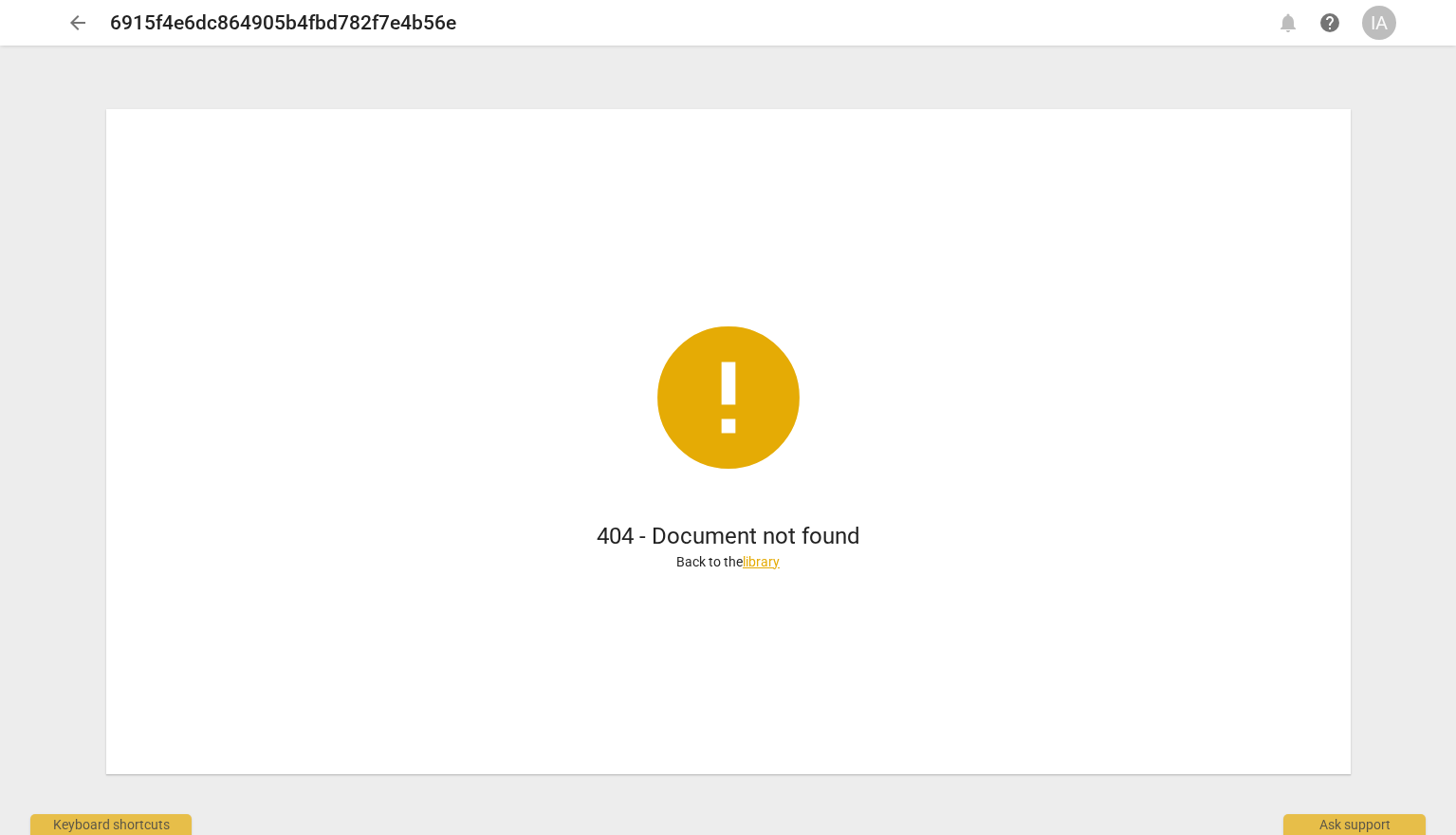
click at [747, 558] on link "library" at bounding box center [761, 561] width 37 height 15
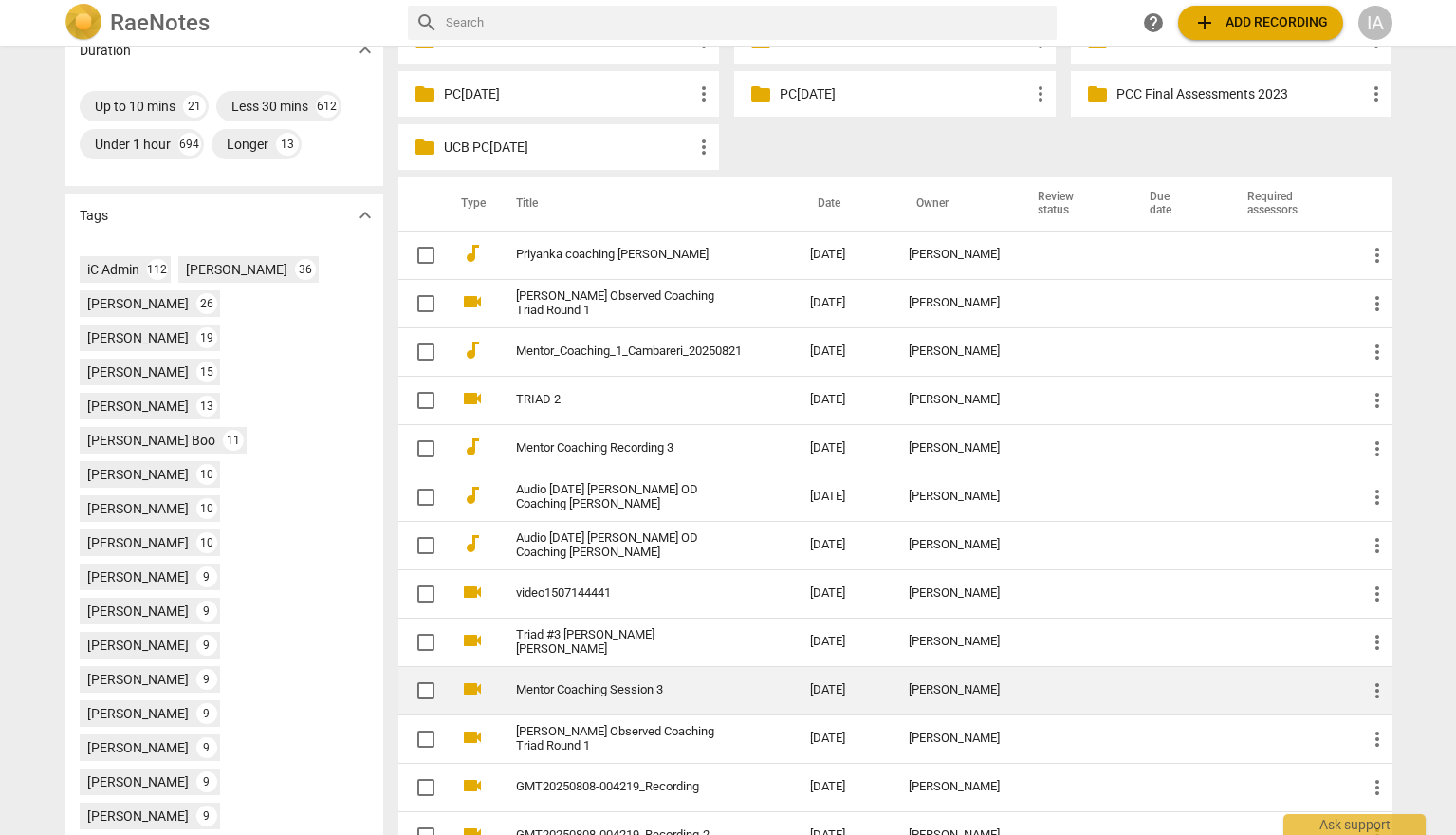
scroll to position [374, 0]
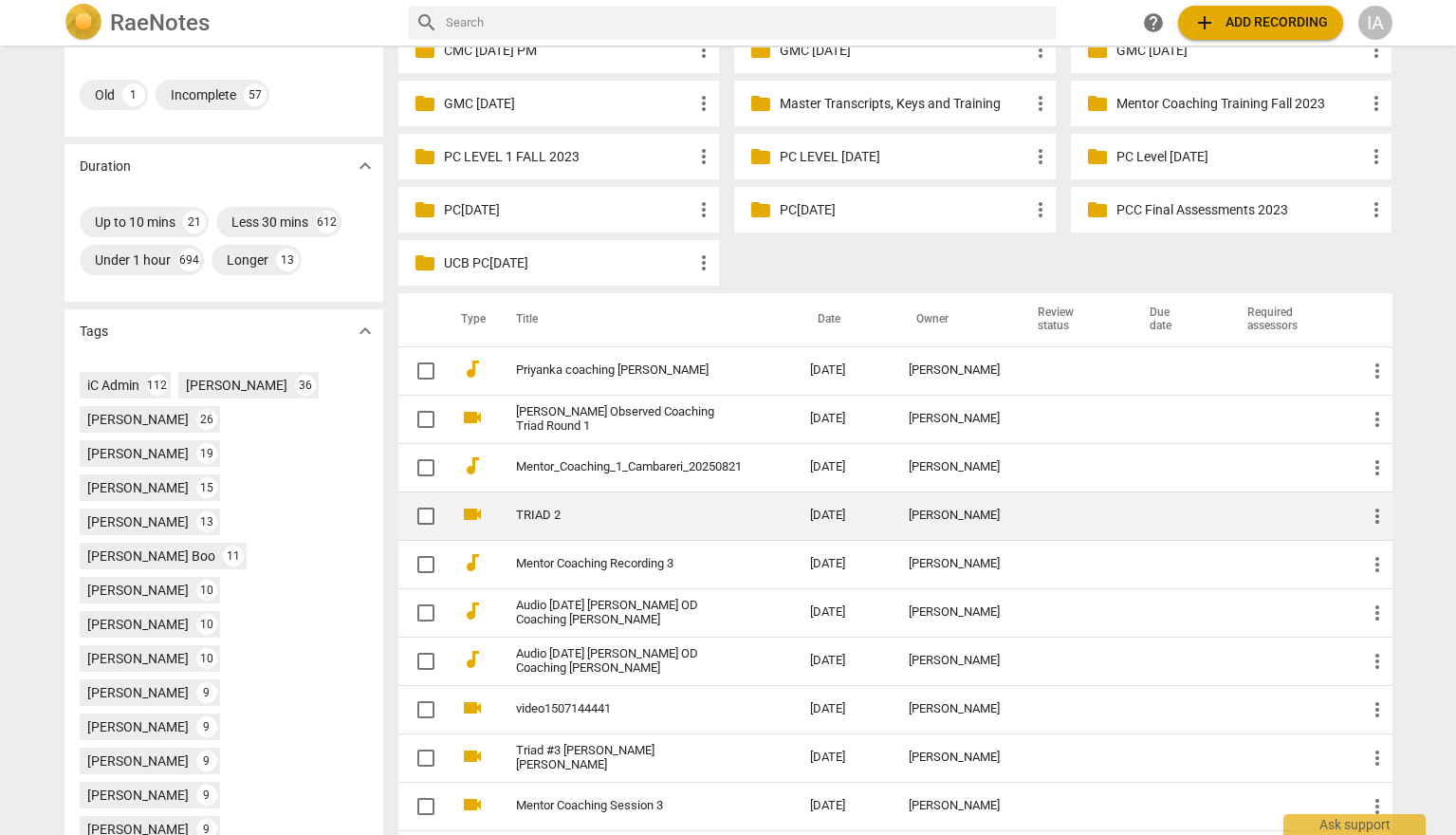
click at [552, 509] on link "TRIAD 2" at bounding box center [629, 515] width 225 height 14
